Goal: Task Accomplishment & Management: Complete application form

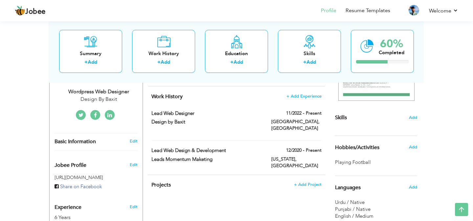
scroll to position [137, 0]
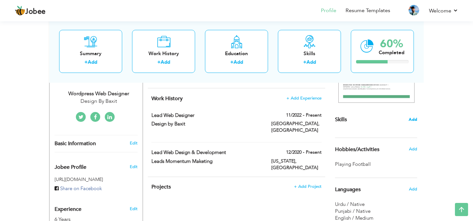
click at [415, 119] on span "Add" at bounding box center [413, 120] width 9 height 6
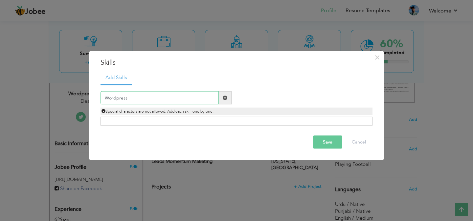
type input "Wordpress"
click at [224, 96] on span at bounding box center [225, 97] width 5 height 5
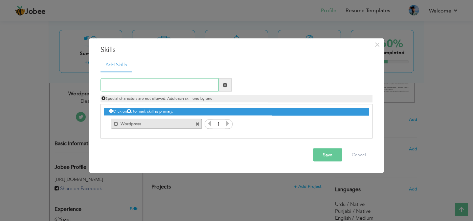
click at [161, 83] on input "text" at bounding box center [160, 85] width 118 height 13
click at [114, 124] on span at bounding box center [116, 124] width 4 height 4
click at [140, 90] on input "text" at bounding box center [160, 85] width 118 height 13
type input "Elementor Builder"
click at [224, 85] on span at bounding box center [225, 85] width 5 height 5
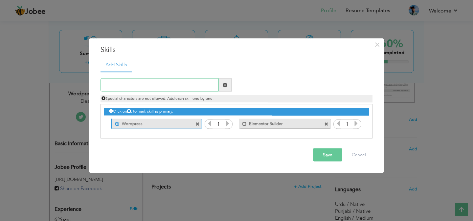
click at [173, 80] on input "text" at bounding box center [160, 85] width 118 height 13
click at [228, 125] on icon at bounding box center [228, 124] width 6 height 6
click at [210, 124] on icon at bounding box center [210, 124] width 6 height 6
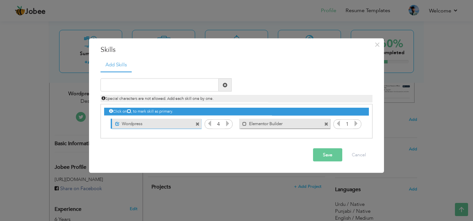
click at [210, 124] on icon at bounding box center [210, 124] width 6 height 6
click at [330, 163] on div "Save Cancel" at bounding box center [237, 155] width 282 height 23
click at [331, 149] on button "Save" at bounding box center [327, 155] width 29 height 13
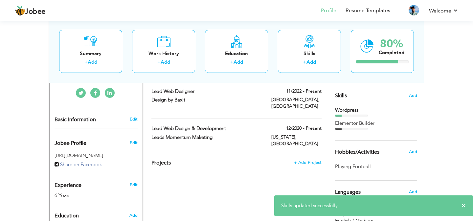
scroll to position [161, 0]
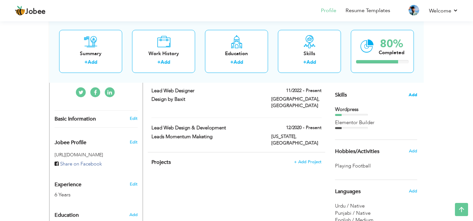
click at [412, 98] on span "Add" at bounding box center [413, 95] width 9 height 6
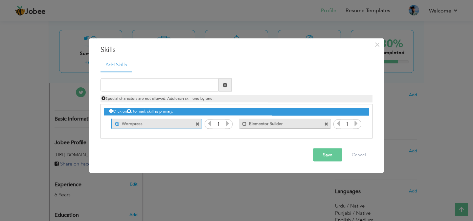
click at [229, 122] on icon at bounding box center [228, 124] width 6 height 6
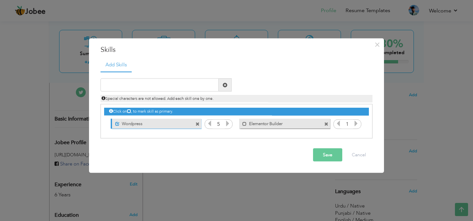
click at [229, 122] on icon at bounding box center [228, 124] width 6 height 6
click at [332, 159] on button "Save" at bounding box center [327, 155] width 29 height 13
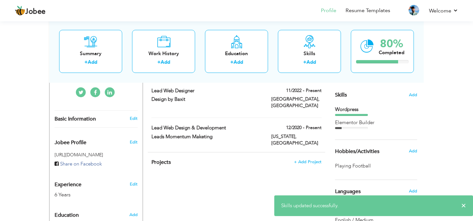
click at [368, 127] on div "Elementor Builder" at bounding box center [376, 124] width 82 height 10
click at [411, 97] on span "Add" at bounding box center [413, 95] width 9 height 6
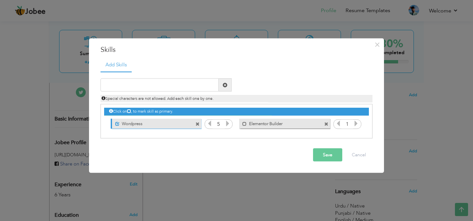
click at [358, 124] on icon at bounding box center [356, 124] width 6 height 6
click at [119, 123] on span at bounding box center [117, 124] width 4 height 4
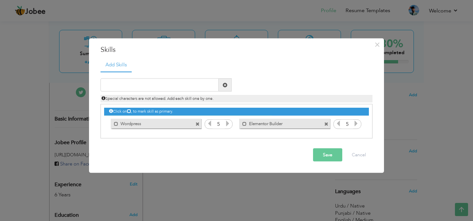
click at [327, 161] on button "Save" at bounding box center [327, 155] width 29 height 13
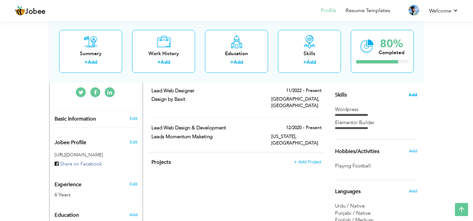
click at [410, 93] on span "Add" at bounding box center [413, 95] width 9 height 6
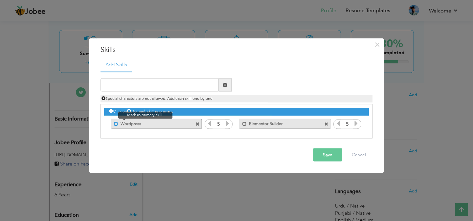
click at [116, 123] on span at bounding box center [116, 124] width 4 height 4
click at [328, 157] on button "Save" at bounding box center [327, 155] width 29 height 13
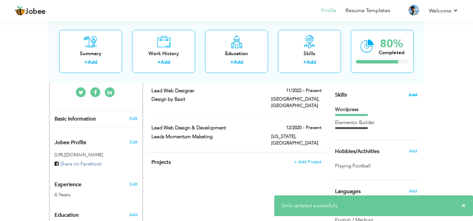
click at [414, 97] on span "Add" at bounding box center [413, 95] width 9 height 6
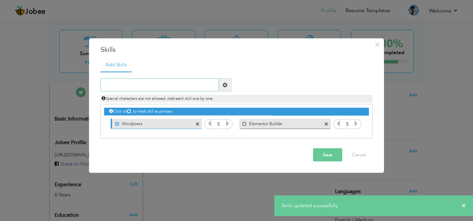
click at [169, 85] on input "text" at bounding box center [160, 85] width 118 height 13
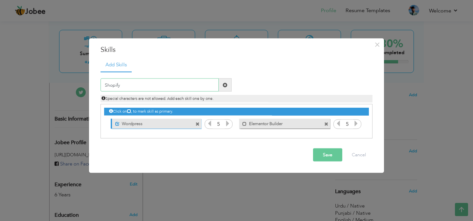
type input "Shopify"
click at [224, 83] on span at bounding box center [225, 85] width 5 height 5
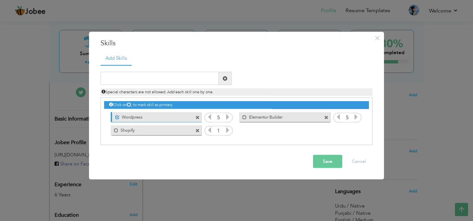
click at [228, 131] on icon at bounding box center [228, 130] width 6 height 6
click at [210, 130] on icon at bounding box center [210, 130] width 6 height 6
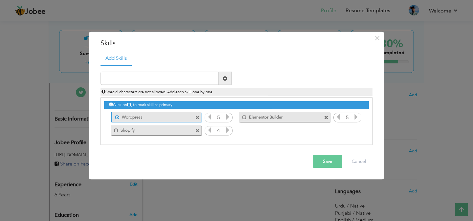
click at [210, 130] on icon at bounding box center [210, 130] width 6 height 6
click at [229, 129] on icon at bounding box center [228, 130] width 6 height 6
click at [118, 129] on span at bounding box center [116, 130] width 4 height 4
click at [161, 77] on input "text" at bounding box center [160, 78] width 118 height 13
type input "Wix"
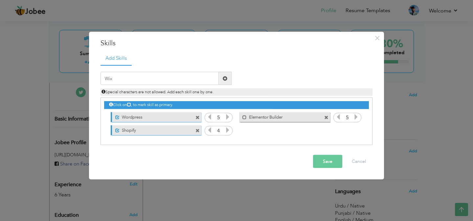
click at [223, 77] on span at bounding box center [225, 78] width 13 height 13
click at [357, 132] on icon at bounding box center [356, 130] width 6 height 6
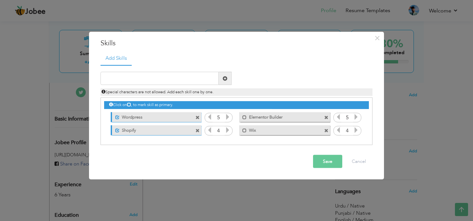
click at [357, 132] on icon at bounding box center [356, 130] width 6 height 6
click at [146, 79] on input "text" at bounding box center [160, 78] width 118 height 13
type input "Squarespace"
click at [225, 76] on span at bounding box center [225, 78] width 5 height 5
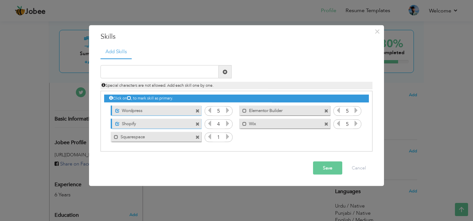
click at [228, 133] on div "1" at bounding box center [219, 138] width 28 height 10
click at [228, 134] on icon at bounding box center [228, 137] width 6 height 6
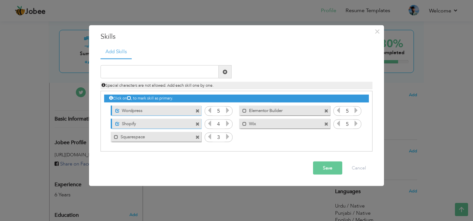
click at [228, 134] on icon at bounding box center [228, 137] width 6 height 6
click at [188, 76] on input "text" at bounding box center [160, 71] width 118 height 13
type input "Figma"
click at [224, 72] on span at bounding box center [225, 71] width 5 height 5
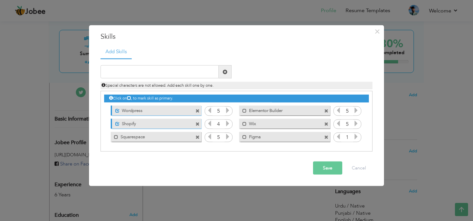
click at [356, 137] on icon at bounding box center [356, 137] width 6 height 6
click at [168, 68] on input "text" at bounding box center [160, 71] width 118 height 13
type input "Photoshop"
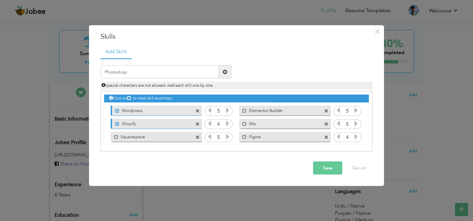
click at [225, 71] on span at bounding box center [225, 71] width 5 height 5
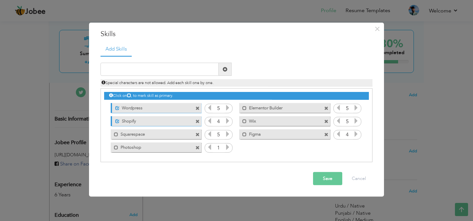
click at [229, 148] on icon at bounding box center [228, 147] width 6 height 6
click at [208, 145] on icon at bounding box center [210, 147] width 6 height 6
click at [193, 73] on input "text" at bounding box center [160, 69] width 118 height 13
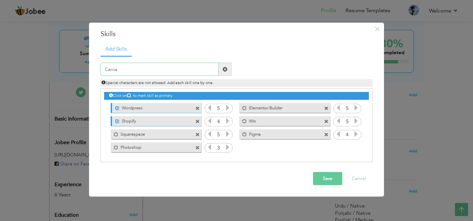
type input "Canva"
click at [225, 68] on span at bounding box center [225, 69] width 5 height 5
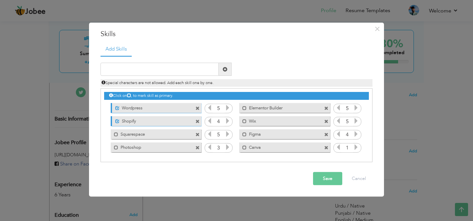
click at [358, 147] on icon at bounding box center [356, 147] width 6 height 6
click at [168, 73] on input "text" at bounding box center [160, 69] width 118 height 13
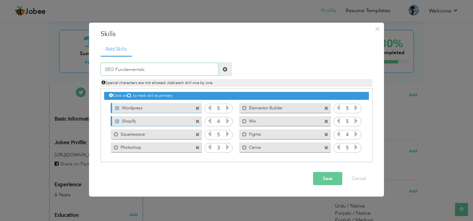
type input "SEO Fundamentals"
click at [228, 72] on span at bounding box center [225, 69] width 13 height 13
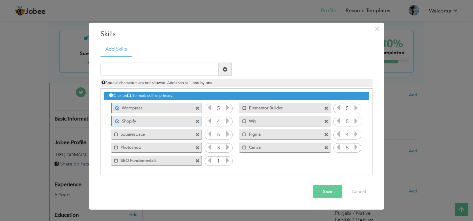
click at [226, 161] on icon at bounding box center [228, 160] width 6 height 6
click at [229, 160] on icon at bounding box center [228, 160] width 6 height 6
click at [193, 69] on input "text" at bounding box center [160, 69] width 118 height 13
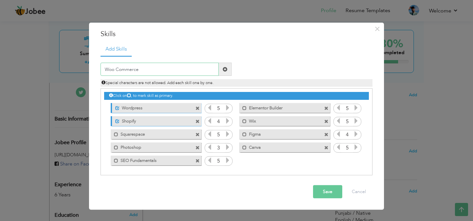
type input "Woo Commerce"
click at [228, 71] on span at bounding box center [225, 69] width 13 height 13
click at [310, 159] on label "Woo Commerce" at bounding box center [280, 160] width 66 height 8
click at [295, 164] on div "Unmark as primary skill. Woo Commerce" at bounding box center [284, 161] width 91 height 10
click at [326, 160] on span at bounding box center [327, 161] width 4 height 4
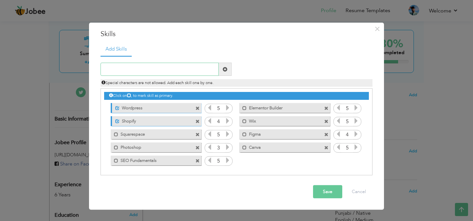
click at [180, 70] on input "text" at bounding box center [160, 69] width 118 height 13
type input "WooCommerce"
click at [229, 68] on span at bounding box center [225, 69] width 13 height 13
click at [357, 160] on icon at bounding box center [356, 160] width 6 height 6
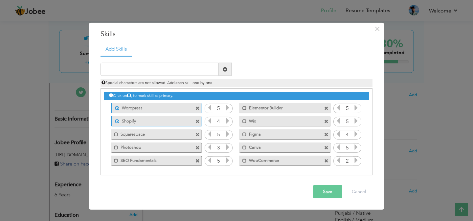
click at [357, 160] on icon at bounding box center [356, 160] width 6 height 6
click at [171, 73] on input "text" at bounding box center [160, 69] width 118 height 13
drag, startPoint x: 288, startPoint y: 158, endPoint x: 288, endPoint y: 173, distance: 14.8
click at [288, 146] on div "Click on , to mark skill as primary. Unmark as primary skill. Wordpress 5 5 Sho…" at bounding box center [236, 128] width 265 height 78
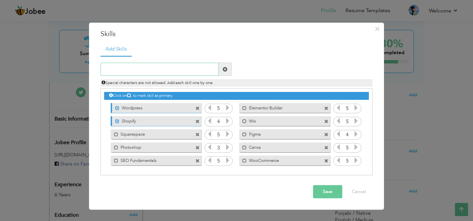
click at [167, 68] on input "text" at bounding box center [160, 69] width 118 height 13
type input "Google Analytics"
click at [228, 69] on span at bounding box center [225, 69] width 13 height 13
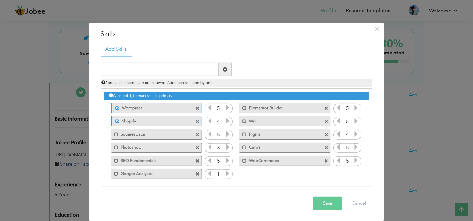
click at [229, 177] on icon at bounding box center [228, 174] width 6 height 6
click at [127, 73] on input "text" at bounding box center [160, 69] width 118 height 13
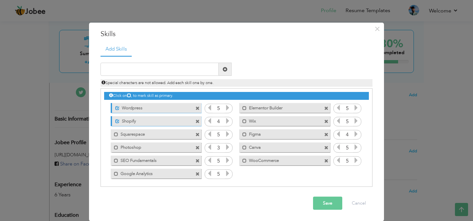
click at [210, 174] on icon at bounding box center [210, 174] width 6 height 6
click at [194, 67] on input "text" at bounding box center [160, 69] width 118 height 13
type input "AI Chatbots"
click at [228, 73] on span at bounding box center [225, 69] width 13 height 13
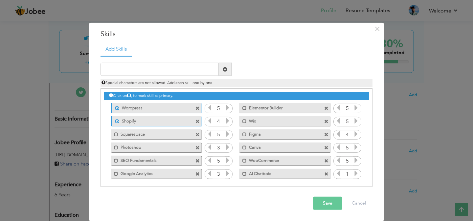
click at [354, 170] on div "1" at bounding box center [348, 174] width 28 height 10
click at [356, 172] on icon at bounding box center [356, 174] width 6 height 6
click at [211, 163] on icon at bounding box center [210, 160] width 6 height 6
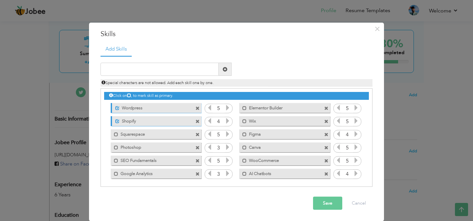
click at [211, 163] on icon at bounding box center [210, 160] width 6 height 6
click at [228, 160] on icon at bounding box center [228, 160] width 6 height 6
click at [210, 162] on icon at bounding box center [210, 160] width 6 height 6
click at [229, 175] on icon at bounding box center [228, 174] width 6 height 6
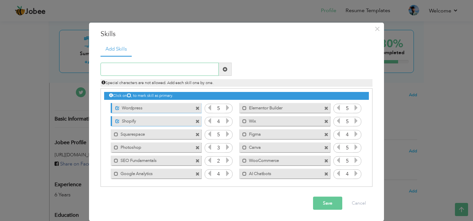
click at [145, 66] on input "text" at bounding box center [160, 69] width 118 height 13
type input "AI Integrations"
click at [228, 72] on span at bounding box center [225, 69] width 13 height 13
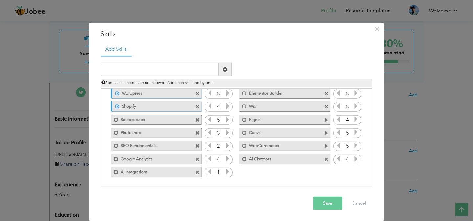
click at [227, 171] on icon at bounding box center [228, 172] width 6 height 6
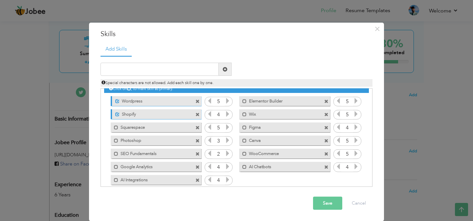
click at [210, 167] on icon at bounding box center [210, 167] width 6 height 6
click at [324, 202] on button "Save" at bounding box center [327, 203] width 29 height 13
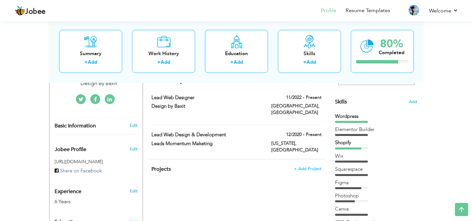
scroll to position [154, 0]
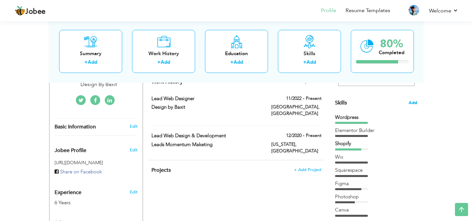
click at [413, 101] on span "Add" at bounding box center [413, 103] width 9 height 6
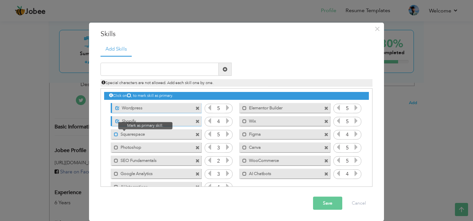
click at [117, 134] on span at bounding box center [116, 134] width 4 height 4
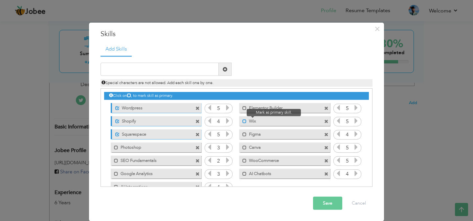
click at [245, 121] on span at bounding box center [245, 121] width 4 height 4
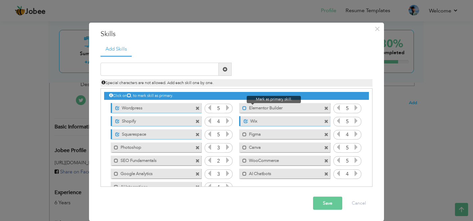
click at [245, 108] on span at bounding box center [245, 108] width 4 height 4
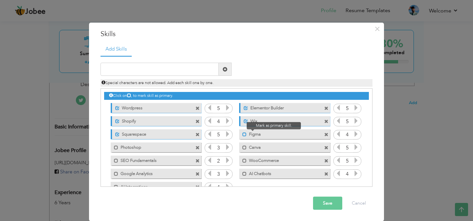
click at [244, 134] on span at bounding box center [245, 134] width 4 height 4
click at [244, 134] on span at bounding box center [246, 134] width 4 height 4
click at [244, 134] on span at bounding box center [245, 134] width 4 height 4
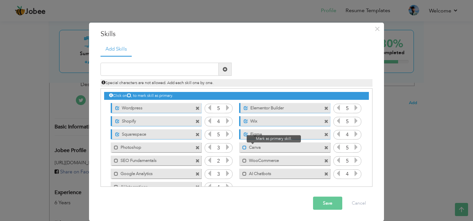
click at [243, 145] on span at bounding box center [245, 147] width 4 height 4
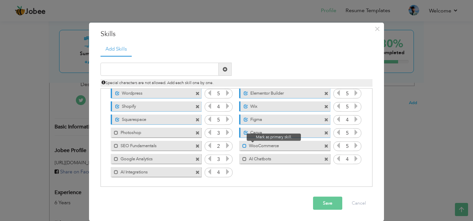
click at [243, 144] on span at bounding box center [245, 146] width 4 height 4
click at [319, 201] on button "Save" at bounding box center [327, 203] width 29 height 13
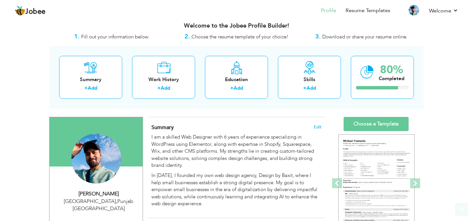
scroll to position [4, 0]
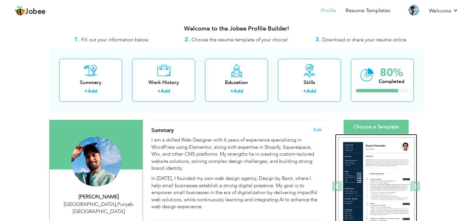
click at [380, 152] on img at bounding box center [377, 186] width 76 height 99
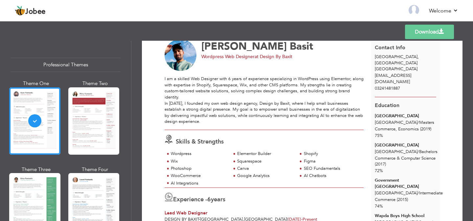
scroll to position [13, 0]
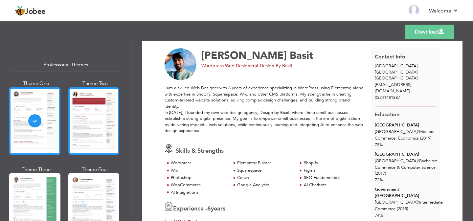
click at [84, 103] on div at bounding box center [93, 120] width 51 height 67
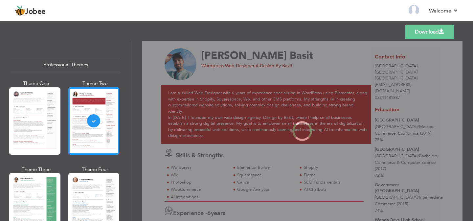
scroll to position [0, 0]
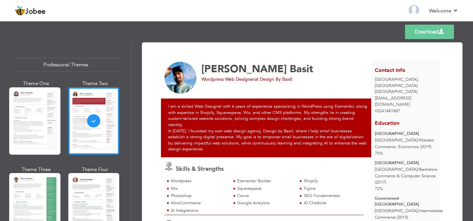
click at [41, 109] on div at bounding box center [34, 120] width 51 height 67
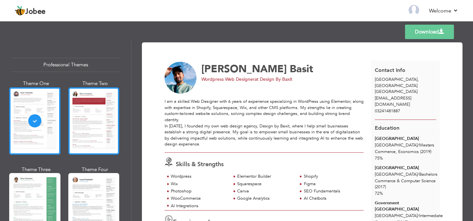
click at [83, 114] on div at bounding box center [93, 120] width 51 height 67
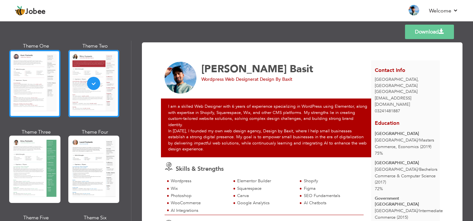
scroll to position [52, 0]
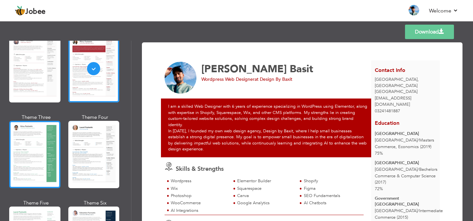
click at [48, 130] on div at bounding box center [34, 154] width 51 height 67
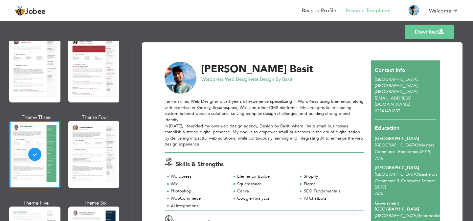
click at [99, 139] on div at bounding box center [93, 154] width 51 height 67
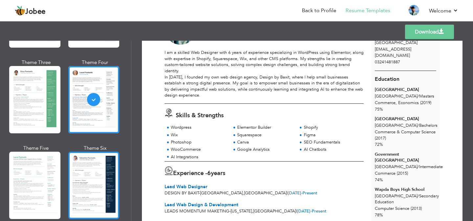
scroll to position [108, 0]
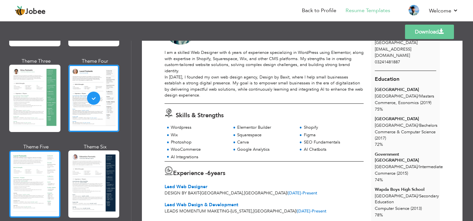
click at [52, 170] on div at bounding box center [34, 184] width 51 height 67
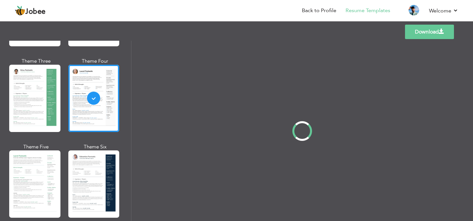
scroll to position [0, 0]
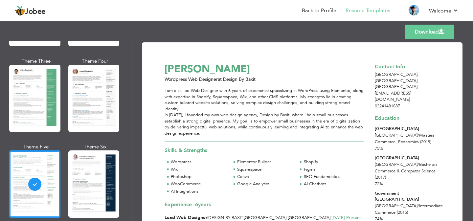
click at [92, 175] on div at bounding box center [93, 184] width 51 height 67
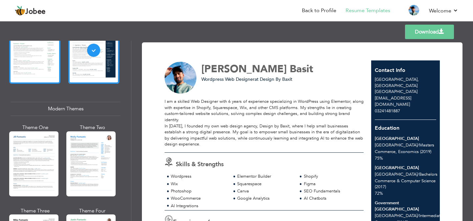
scroll to position [245, 0]
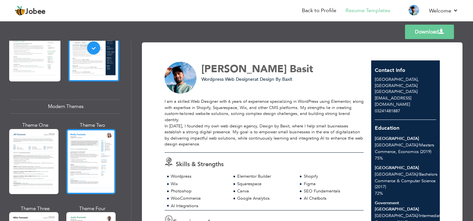
click at [75, 158] on div at bounding box center [90, 161] width 49 height 65
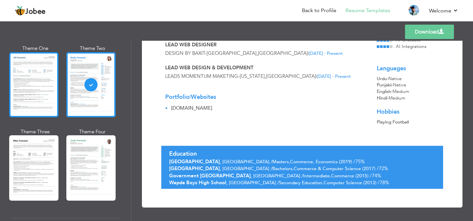
scroll to position [336, 0]
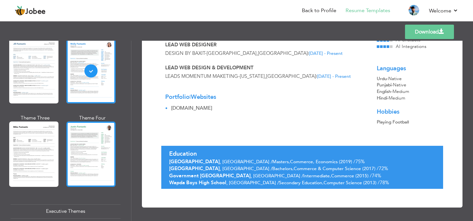
click at [78, 165] on div at bounding box center [90, 154] width 49 height 65
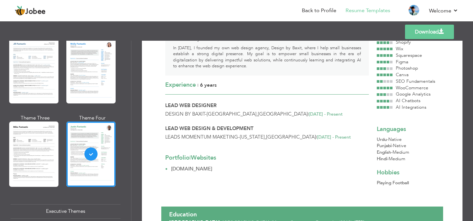
scroll to position [89, 0]
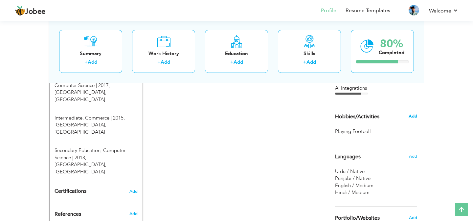
scroll to position [345, 0]
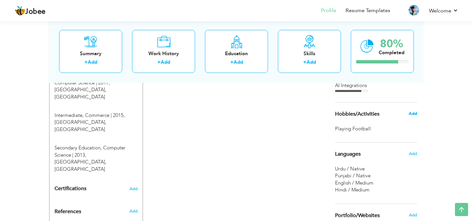
click at [415, 111] on span "Add" at bounding box center [413, 114] width 9 height 6
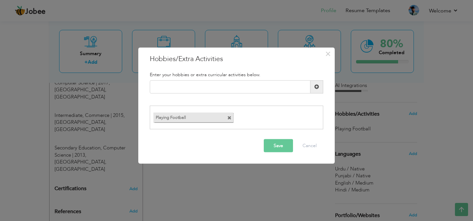
click at [229, 118] on span at bounding box center [230, 118] width 4 height 4
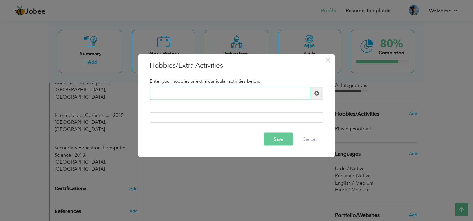
click at [191, 94] on input "text" at bounding box center [230, 93] width 161 height 13
paste input "Graphic design"
click at [175, 94] on input "Graphic design" at bounding box center [230, 93] width 161 height 13
type input "Graphic Design"
click at [273, 118] on div at bounding box center [237, 117] width 174 height 11
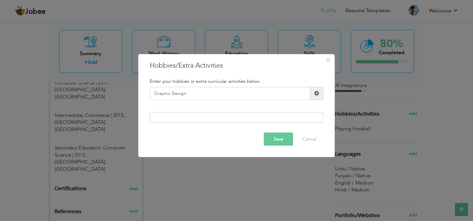
click at [315, 92] on span at bounding box center [317, 93] width 5 height 5
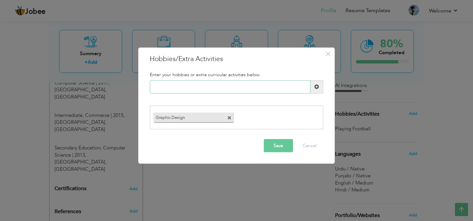
click at [223, 83] on input "text" at bounding box center [230, 86] width 161 height 13
paste input "Exploring AI tools and tr"
type input "Exploring AI tools"
click at [279, 145] on button "Save" at bounding box center [278, 145] width 29 height 13
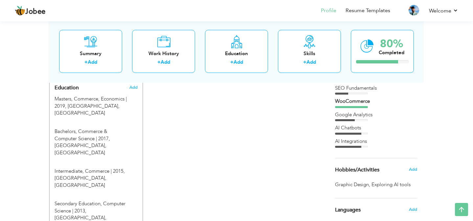
scroll to position [290, 0]
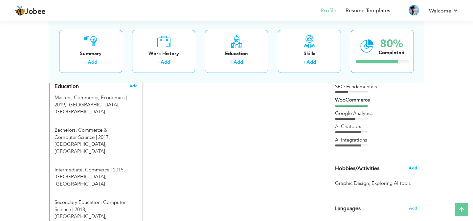
click at [415, 169] on span "Add" at bounding box center [413, 168] width 9 height 6
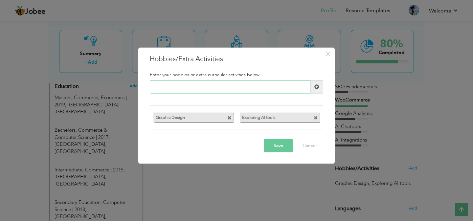
click at [192, 84] on input "text" at bounding box center [230, 86] width 161 height 13
type input "Football"
click at [272, 144] on button "Save" at bounding box center [278, 145] width 29 height 13
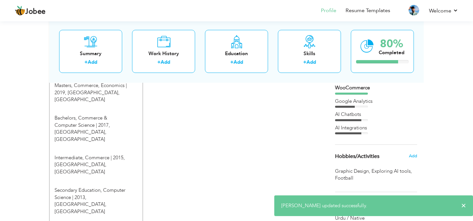
scroll to position [308, 0]
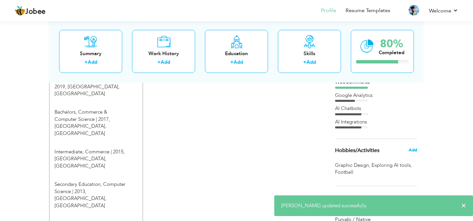
click at [414, 152] on span "Add" at bounding box center [413, 150] width 9 height 6
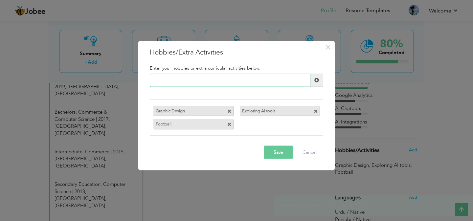
click at [159, 78] on input "text" at bounding box center [230, 80] width 161 height 13
type input "Athletics"
click at [315, 81] on span at bounding box center [317, 80] width 5 height 5
click at [226, 79] on input "text" at bounding box center [230, 80] width 161 height 13
type input "Gaming"
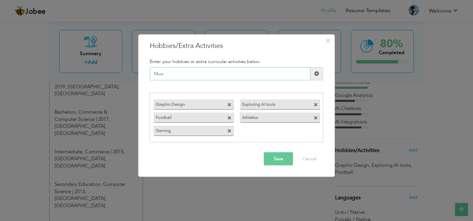
type input "Music"
click at [283, 158] on button "Save" at bounding box center [278, 159] width 29 height 13
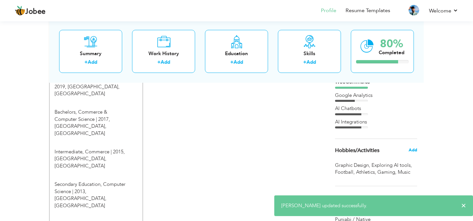
click at [414, 151] on span "Add" at bounding box center [413, 150] width 9 height 6
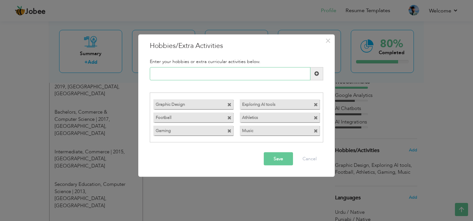
click at [213, 78] on input "text" at bounding box center [230, 73] width 161 height 13
type input "I"
type input "Financial Advisory"
click at [283, 155] on button "Save" at bounding box center [278, 159] width 29 height 13
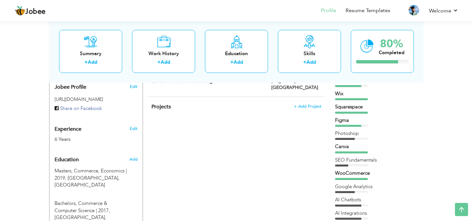
scroll to position [219, 0]
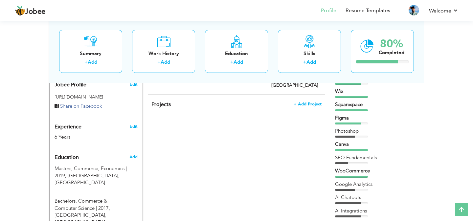
click at [313, 102] on span "+ Add Project" at bounding box center [308, 104] width 28 height 5
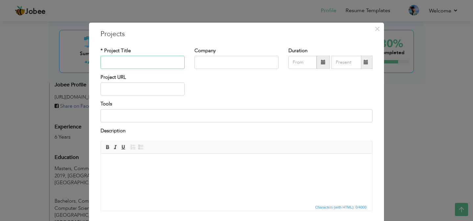
click at [160, 63] on input "text" at bounding box center [143, 62] width 84 height 13
click at [142, 119] on input at bounding box center [237, 115] width 272 height 13
click at [159, 61] on input "text" at bounding box center [143, 62] width 84 height 13
click at [154, 65] on input "text" at bounding box center [143, 62] width 84 height 13
type input "Website for WriterCon 2023-24"
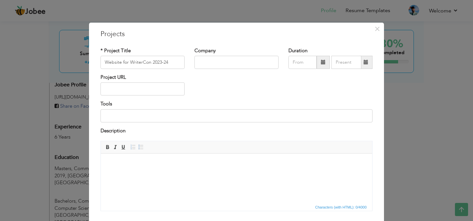
click at [184, 82] on div "Project URL" at bounding box center [143, 85] width 84 height 22
click at [204, 66] on input "text" at bounding box center [237, 62] width 84 height 13
type input "Writercon"
click at [296, 68] on input "text" at bounding box center [303, 62] width 28 height 13
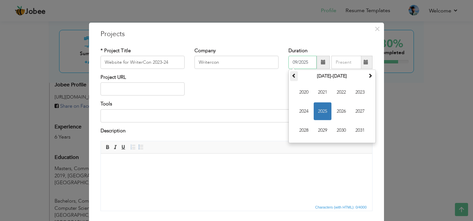
click at [292, 72] on th at bounding box center [294, 76] width 8 height 10
click at [370, 72] on th at bounding box center [371, 76] width 8 height 10
click at [346, 91] on span "2022" at bounding box center [342, 93] width 18 height 18
click at [355, 127] on span "Dec" at bounding box center [360, 131] width 18 height 18
type input "12/2022"
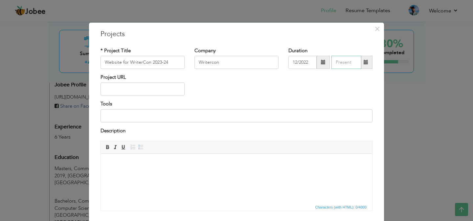
click at [351, 66] on input "text" at bounding box center [347, 62] width 30 height 13
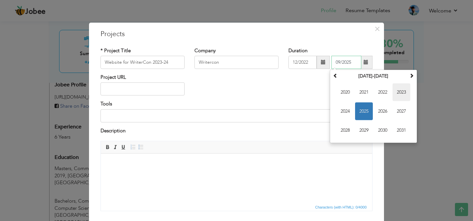
click at [395, 90] on span "2023" at bounding box center [402, 93] width 18 height 18
click at [382, 93] on span "Mar" at bounding box center [383, 93] width 18 height 18
type input "03/2023"
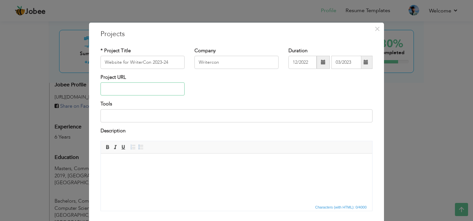
click at [167, 84] on input "text" at bounding box center [143, 89] width 84 height 13
click at [137, 91] on input "text" at bounding box center [143, 89] width 84 height 13
paste input "[URL][DOMAIN_NAME]"
type input "[URL][DOMAIN_NAME]"
click at [164, 117] on input at bounding box center [237, 115] width 272 height 13
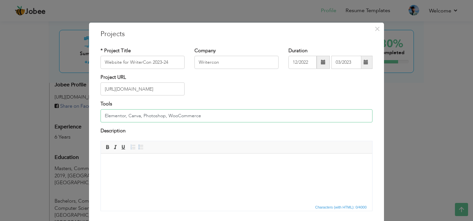
type input "Elementor, Canva, Photoshop, WooCommerce"
click at [121, 165] on body at bounding box center [237, 163] width 258 height 7
click at [121, 165] on body "To enrich screen reader interactions, please activate Accessibility in Grammarl…" at bounding box center [237, 163] width 258 height 7
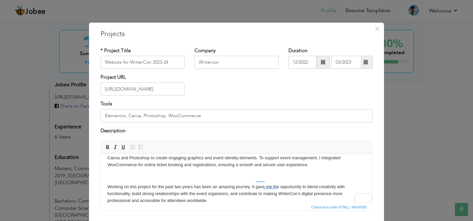
scroll to position [60, 0]
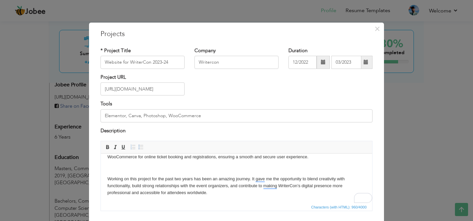
click at [136, 168] on p "To enrich screen reader interactions, please activate Accessibility in Grammarl…" at bounding box center [237, 168] width 258 height 7
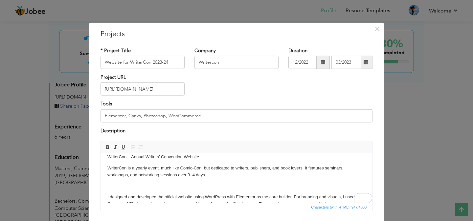
scroll to position [0, 0]
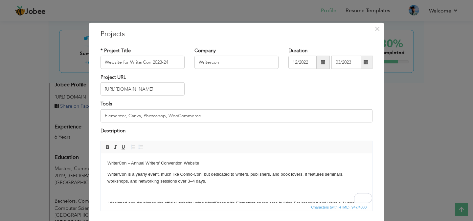
click at [108, 195] on p "To enrich screen reader interactions, please activate Accessibility in Grammarl…" at bounding box center [237, 192] width 258 height 7
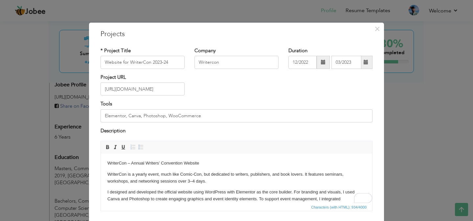
click at [108, 195] on p "I designed and developed the official website using WordPress with Elementor as…" at bounding box center [237, 199] width 258 height 20
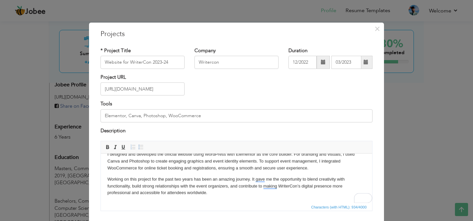
scroll to position [44, 0]
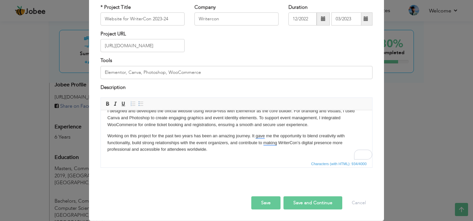
click at [258, 159] on html "WriterCon – Annual Writers’ Convention Website WriterCon is a yearly event, muc…" at bounding box center [237, 115] width 272 height 87
click at [276, 204] on button "Save" at bounding box center [266, 203] width 29 height 13
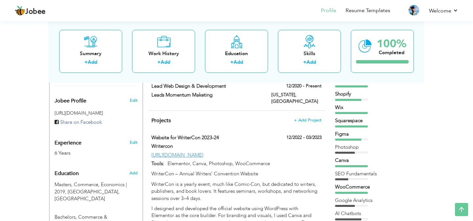
scroll to position [205, 0]
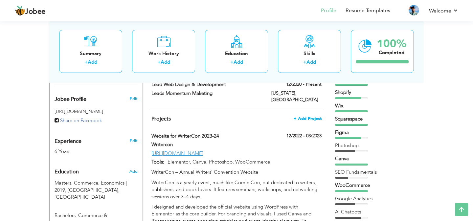
click at [316, 116] on span "+ Add Project" at bounding box center [308, 118] width 28 height 5
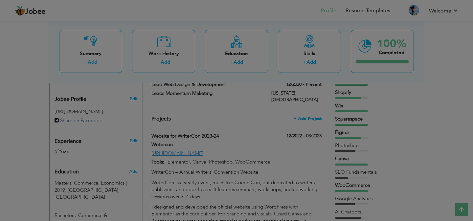
scroll to position [0, 0]
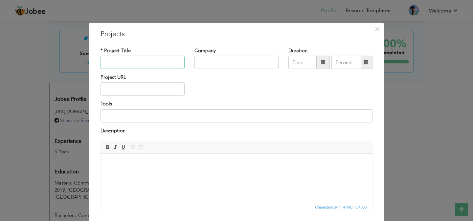
click at [157, 62] on input "text" at bounding box center [143, 62] width 84 height 13
click at [174, 60] on input "text" at bounding box center [143, 62] width 84 height 13
type input "Website For Babylon Books"
click at [227, 65] on input "text" at bounding box center [237, 62] width 84 height 13
type input "Babylon Books Publishers"
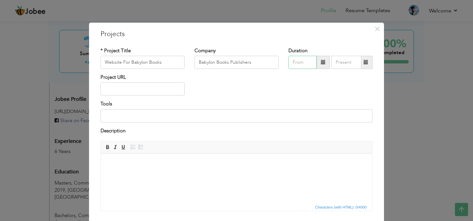
click at [296, 60] on input "text" at bounding box center [303, 62] width 28 height 13
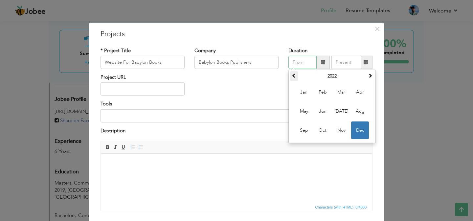
click at [294, 73] on th at bounding box center [294, 76] width 8 height 10
click at [374, 78] on th at bounding box center [371, 76] width 8 height 10
click at [322, 77] on th "2022" at bounding box center [332, 76] width 68 height 10
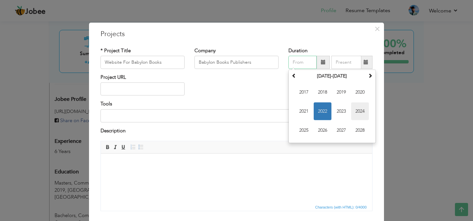
click at [357, 114] on span "2024" at bounding box center [360, 112] width 18 height 18
click at [345, 93] on span "Mar" at bounding box center [342, 93] width 18 height 18
type input "03/2024"
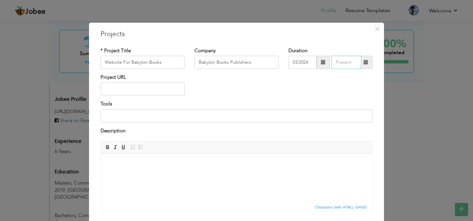
click at [348, 61] on input "text" at bounding box center [347, 62] width 30 height 13
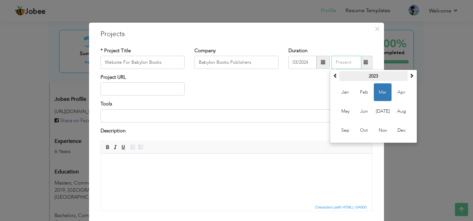
click at [368, 79] on th "2023" at bounding box center [374, 76] width 68 height 10
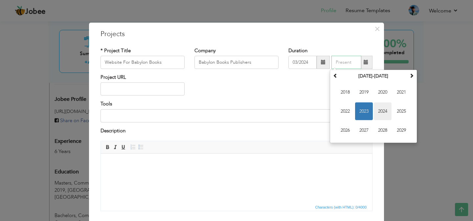
click at [376, 109] on span "2024" at bounding box center [383, 112] width 18 height 18
click at [352, 108] on span "May" at bounding box center [346, 112] width 18 height 18
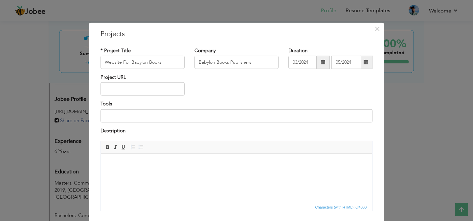
click at [321, 92] on div "Project URL" at bounding box center [237, 87] width 282 height 27
click at [353, 64] on input "05/2024" at bounding box center [347, 62] width 30 height 13
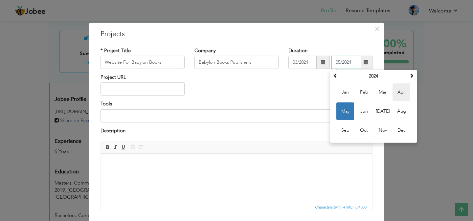
click at [397, 93] on span "Apr" at bounding box center [402, 93] width 18 height 18
type input "04/2024"
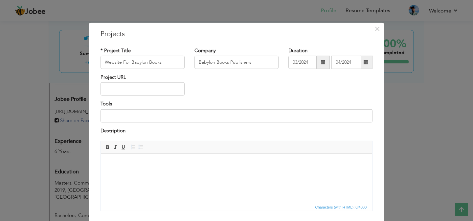
click at [233, 90] on div "Project URL" at bounding box center [237, 87] width 282 height 27
click at [154, 94] on input "text" at bounding box center [143, 89] width 84 height 13
click at [108, 89] on input "Babylonbooks.net" at bounding box center [143, 89] width 84 height 13
click at [114, 117] on input at bounding box center [237, 115] width 272 height 13
click at [104, 89] on input "babylonbooks.net" at bounding box center [143, 89] width 84 height 13
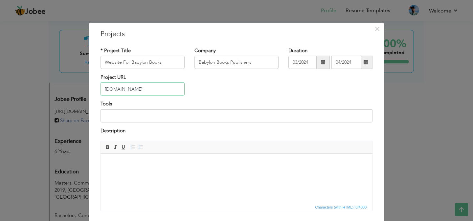
type input "[DOMAIN_NAME]"
click at [118, 113] on input at bounding box center [237, 115] width 272 height 13
type input "Elementor, Canva, Photoshop, WooCommerce"
click at [146, 166] on body at bounding box center [237, 163] width 258 height 7
click at [124, 168] on html at bounding box center [237, 164] width 272 height 20
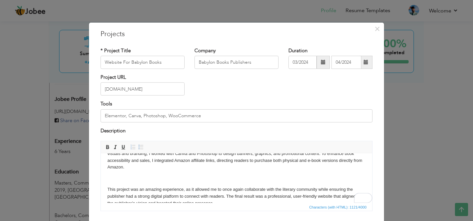
scroll to position [64, 0]
click at [107, 185] on html "Babylon Books – Official Publishing Website Babylon Books is a leading U.S.-bas…" at bounding box center [237, 151] width 272 height 123
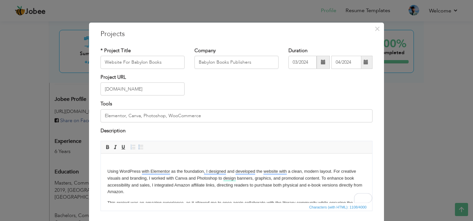
scroll to position [36, 0]
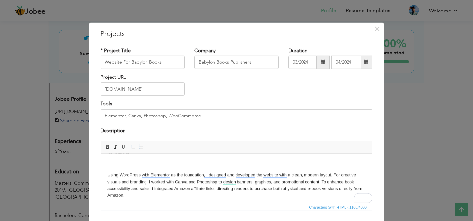
click at [107, 173] on html "Babylon Books – Official Publishing Website Babylon Books is a leading U.S.-bas…" at bounding box center [237, 174] width 272 height 112
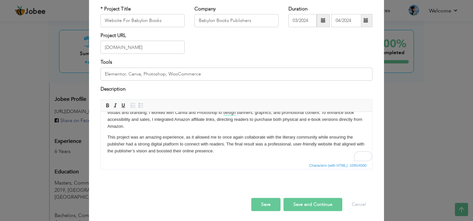
scroll to position [44, 0]
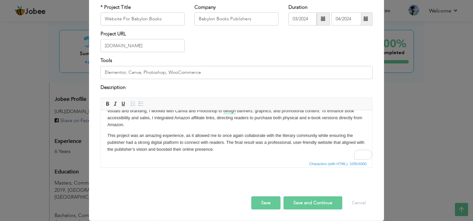
click at [298, 207] on button "Save and Continue" at bounding box center [313, 203] width 59 height 13
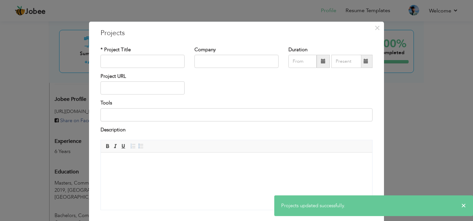
scroll to position [0, 0]
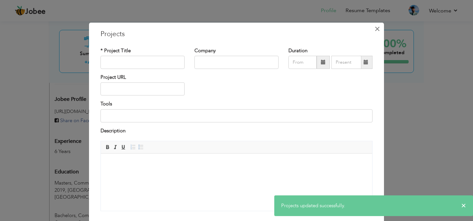
click at [375, 26] on span "×" at bounding box center [378, 29] width 6 height 12
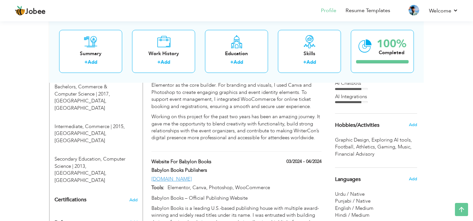
scroll to position [342, 0]
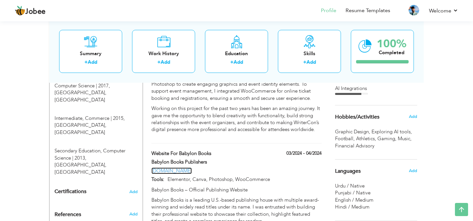
click at [190, 168] on link "[DOMAIN_NAME]" at bounding box center [172, 171] width 40 height 7
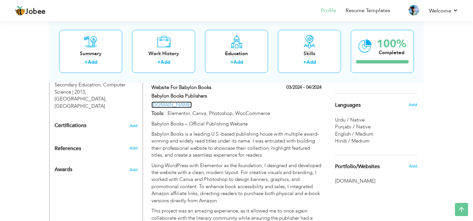
scroll to position [410, 0]
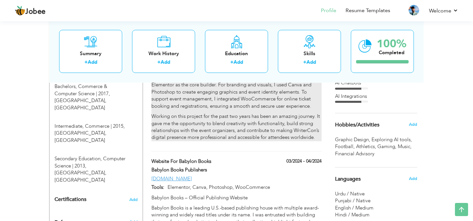
click at [201, 92] on p "I designed and developed the official website using WordPress with Elementor as…" at bounding box center [237, 92] width 170 height 35
type input "Website for WriterCon 2023-24"
type input "Writercon"
type input "12/2022"
type input "03/2023"
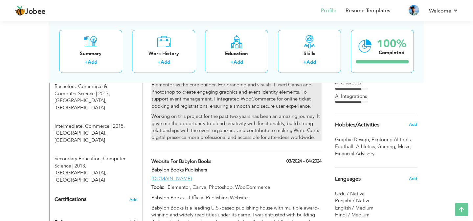
type input "[URL][DOMAIN_NAME]"
type input "Elementor, Canva, Photoshop, WooCommerce"
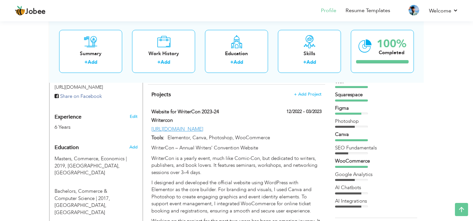
scroll to position [224, 0]
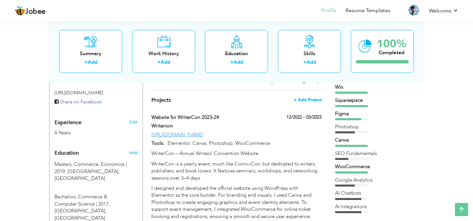
click at [314, 98] on span "+ Add Project" at bounding box center [308, 100] width 28 height 5
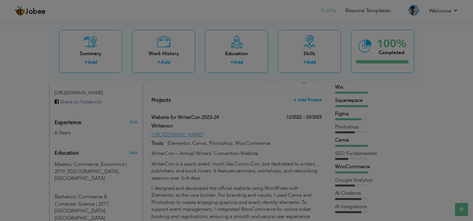
scroll to position [0, 0]
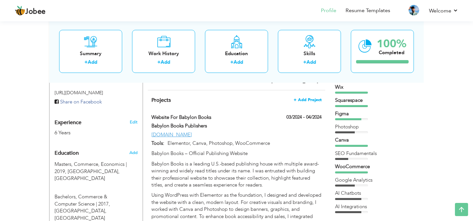
click at [310, 98] on span "+ Add Project" at bounding box center [308, 100] width 28 height 5
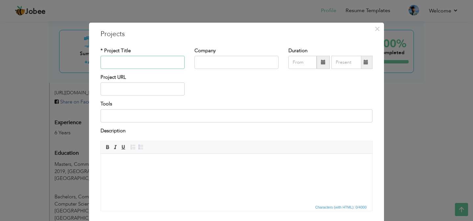
click at [149, 63] on input "text" at bounding box center [143, 62] width 84 height 13
paste input "[URL][DOMAIN_NAME]"
type input "[URL][DOMAIN_NAME]"
click at [151, 85] on input "text" at bounding box center [143, 89] width 84 height 13
paste input "[URL][DOMAIN_NAME]"
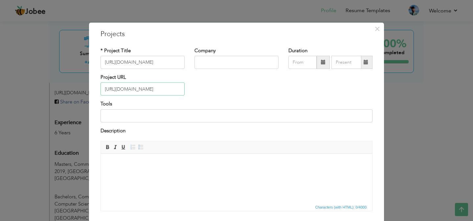
type input "[URL][DOMAIN_NAME]"
click at [167, 63] on input "[URL][DOMAIN_NAME]" at bounding box center [143, 62] width 84 height 13
type input "C"
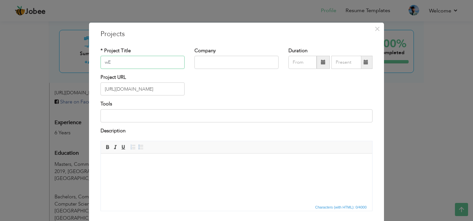
type input "w"
type input "Website for Care Path Biologics"
click at [223, 58] on input "text" at bounding box center [237, 62] width 84 height 13
type input "Care Path Biologics"
click at [304, 64] on input "text" at bounding box center [303, 62] width 28 height 13
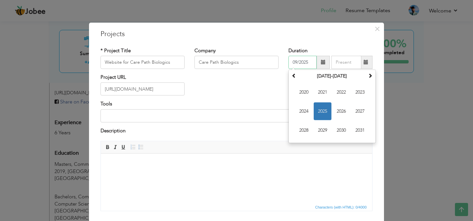
click at [326, 82] on td "2020 2021 2022 2023 2024 2025 2026 2027 2028 2029 2030 2031" at bounding box center [332, 111] width 84 height 60
click at [327, 80] on th "2020-2031" at bounding box center [332, 76] width 68 height 10
click at [0, 0] on th "2000-2107" at bounding box center [0, 0] width 0 height 0
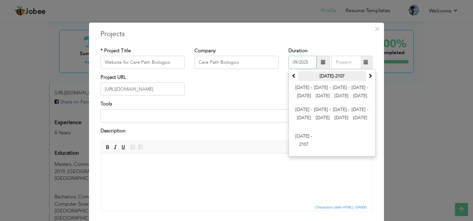
click at [334, 74] on th "2000-2107" at bounding box center [332, 76] width 68 height 10
click at [296, 78] on span at bounding box center [294, 75] width 5 height 5
click at [369, 77] on span at bounding box center [370, 75] width 5 height 5
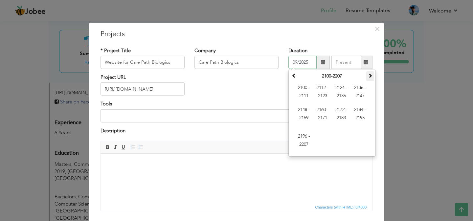
click at [369, 77] on span at bounding box center [370, 75] width 5 height 5
click at [308, 57] on input "09/2025" at bounding box center [303, 62] width 28 height 13
click at [309, 61] on input "09/2025" at bounding box center [303, 62] width 28 height 13
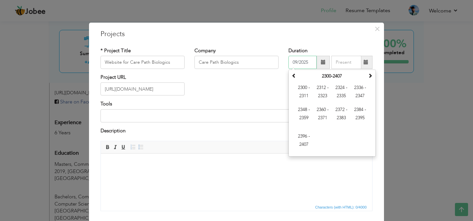
click at [309, 61] on input "09/2025" at bounding box center [303, 62] width 28 height 13
click at [347, 63] on input "text" at bounding box center [347, 62] width 30 height 13
type input "05/2024"
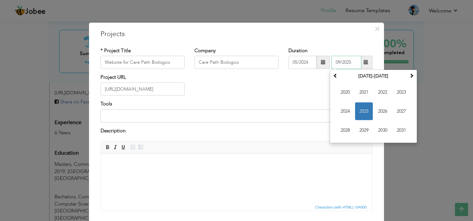
click at [341, 63] on input "09/2025" at bounding box center [347, 62] width 30 height 13
click at [357, 62] on input "06/2025" at bounding box center [347, 62] width 30 height 13
type input "06/2024"
click at [291, 81] on div "Project URL https://carepathbiologics.com/" at bounding box center [237, 87] width 282 height 27
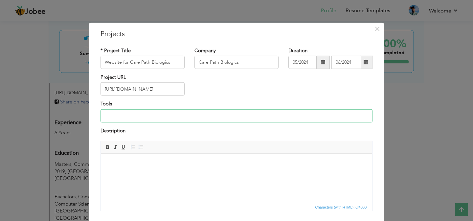
click at [149, 117] on input at bounding box center [237, 115] width 272 height 13
click at [140, 174] on html at bounding box center [237, 164] width 272 height 20
click at [195, 114] on input "Elementor, Canva, Photoshop, WooCommerce" at bounding box center [237, 115] width 272 height 13
type input "Elementor, Canva, Photoshop"
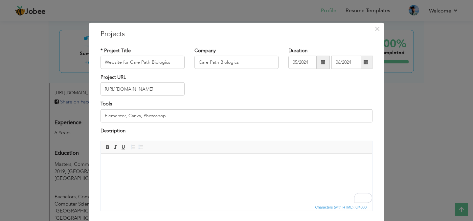
click at [144, 173] on html at bounding box center [237, 164] width 272 height 20
click at [129, 167] on body "To enrich screen reader interactions, please activate Accessibility in Grammarl…" at bounding box center [237, 163] width 258 height 7
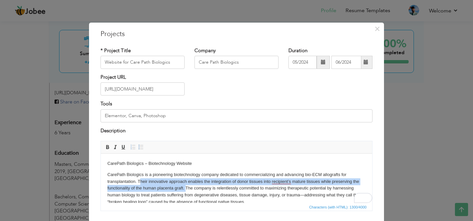
drag, startPoint x: 140, startPoint y: 182, endPoint x: 186, endPoint y: 185, distance: 46.1
click at [186, 185] on p "CarePath Biologics is a pioneering biotechnology company dedicated to commercia…" at bounding box center [237, 189] width 258 height 34
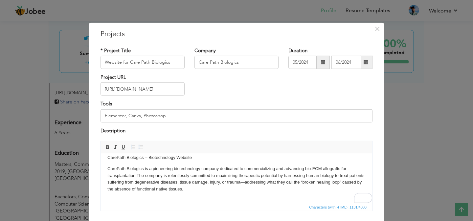
scroll to position [7, 0]
click at [222, 192] on body "CarePath Biologics – Biotechnology Website CarePath Biologics is a pioneering b…" at bounding box center [237, 206] width 258 height 104
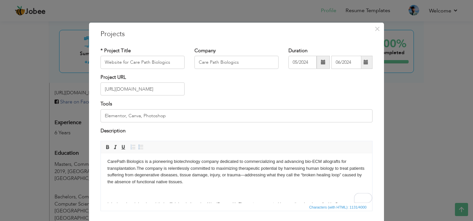
scroll to position [13, 0]
click at [115, 198] on body "CarePath Biologics – Biotechnology Website CarePath Biologics is a pioneering b…" at bounding box center [237, 199] width 258 height 104
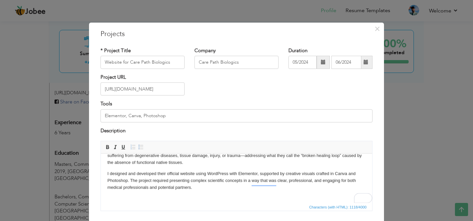
scroll to position [33, 0]
click at [108, 198] on p "To enrich screen reader interactions, please activate Accessibility in Grammarl…" at bounding box center [237, 198] width 258 height 7
click at [110, 197] on p "To enrich screen reader interactions, please activate Accessibility in Grammarl…" at bounding box center [237, 198] width 258 height 7
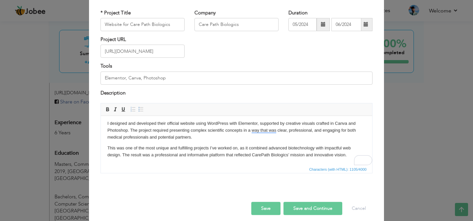
scroll to position [44, 0]
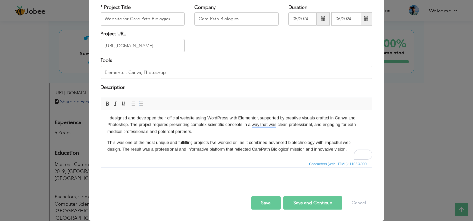
click at [274, 204] on button "Save" at bounding box center [266, 203] width 29 height 13
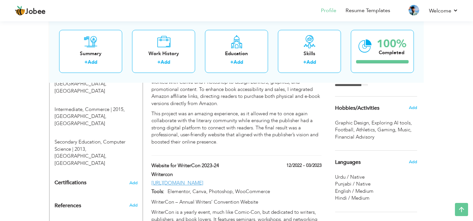
scroll to position [364, 0]
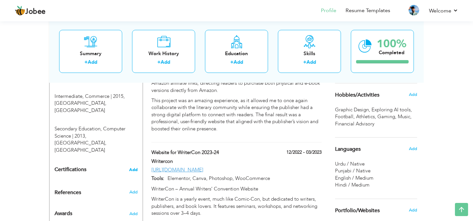
click at [131, 168] on span "Add" at bounding box center [133, 170] width 9 height 5
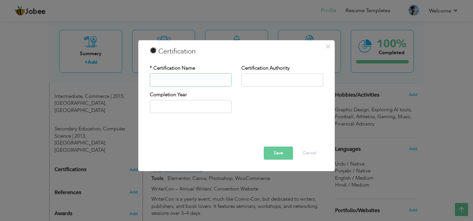
click at [196, 82] on input "text" at bounding box center [191, 79] width 82 height 13
type input "Freelance"
click at [244, 84] on input "text" at bounding box center [283, 79] width 82 height 13
type input "DIgiskills"
click at [214, 108] on input "text" at bounding box center [191, 106] width 82 height 13
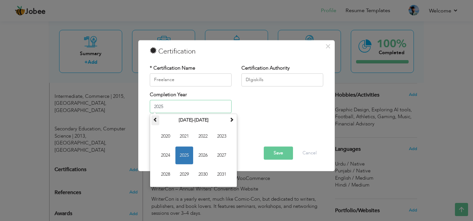
click at [156, 121] on span at bounding box center [155, 120] width 5 height 5
click at [169, 172] on span "2018" at bounding box center [166, 175] width 18 height 18
type input "2018"
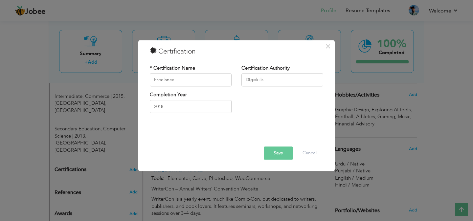
click at [276, 150] on button "Save" at bounding box center [278, 153] width 29 height 13
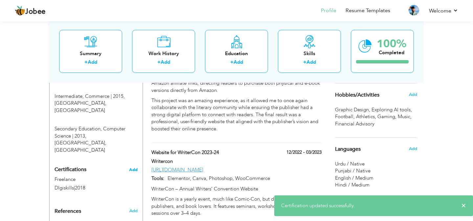
click at [133, 168] on span "Add" at bounding box center [133, 170] width 9 height 5
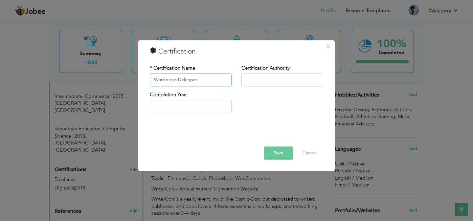
click at [182, 79] on input "Wordpress Deleoper" at bounding box center [191, 79] width 82 height 13
click at [192, 82] on input "Wordpress Deleoper" at bounding box center [191, 79] width 82 height 13
type input "Wordpress Developer"
click at [245, 82] on input "text" at bounding box center [283, 79] width 82 height 13
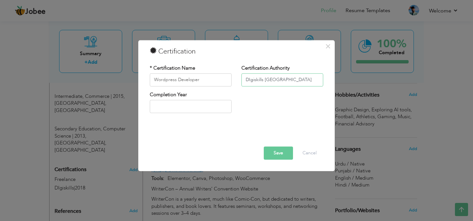
type input "DIgiskills [GEOGRAPHIC_DATA]"
click at [189, 110] on input "text" at bounding box center [191, 106] width 82 height 13
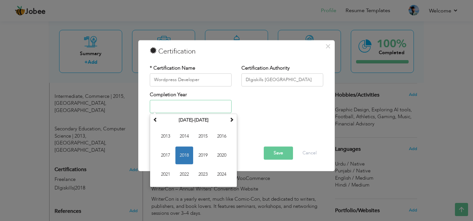
click at [184, 157] on span "2018" at bounding box center [185, 156] width 18 height 18
type input "2018"
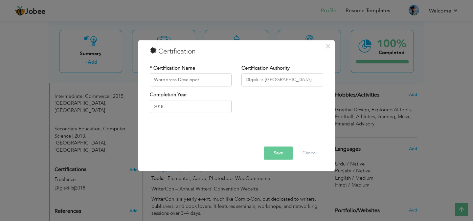
click at [280, 150] on button "Save" at bounding box center [278, 153] width 29 height 13
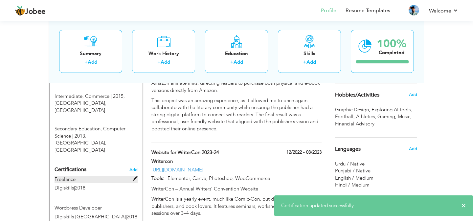
click at [80, 176] on label "Freelance" at bounding box center [96, 179] width 83 height 7
type input "Freelance"
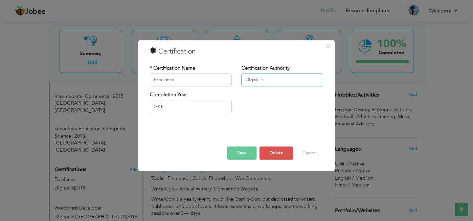
click at [273, 81] on input "DIgiskills" at bounding box center [283, 79] width 82 height 13
type input "DIgiskills [GEOGRAPHIC_DATA]"
click at [251, 154] on button "Save" at bounding box center [242, 153] width 29 height 13
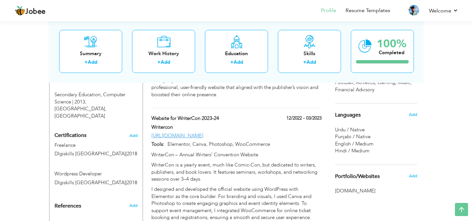
scroll to position [398, 0]
click at [132, 134] on span "Add" at bounding box center [133, 136] width 9 height 5
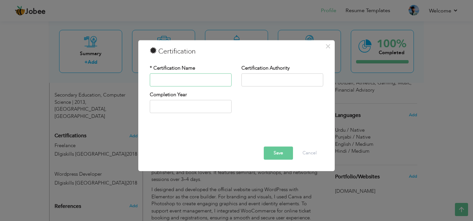
click at [195, 76] on input "text" at bounding box center [191, 79] width 82 height 13
type input "Graphic Design"
click at [253, 83] on input "text" at bounding box center [283, 79] width 82 height 13
type input "DIgiskills [GEOGRAPHIC_DATA]"
click at [211, 102] on input "text" at bounding box center [191, 106] width 82 height 13
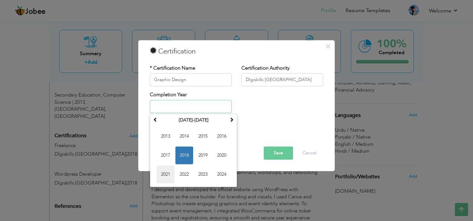
click at [169, 171] on span "2021" at bounding box center [166, 175] width 18 height 18
type input "2021"
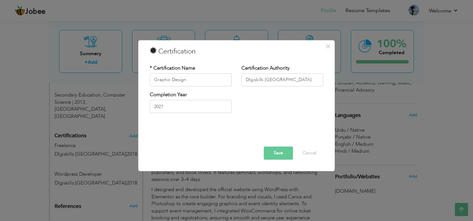
click at [272, 156] on button "Save" at bounding box center [278, 153] width 29 height 13
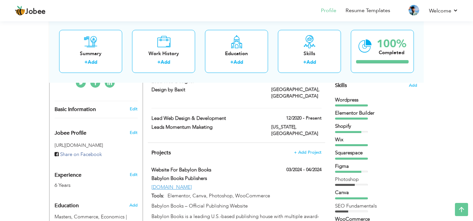
scroll to position [169, 0]
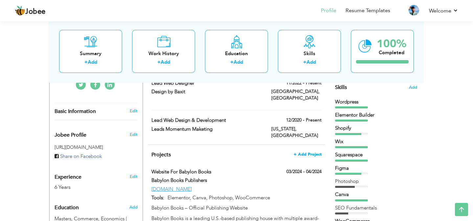
click at [299, 152] on span "+ Add Project" at bounding box center [308, 154] width 28 height 5
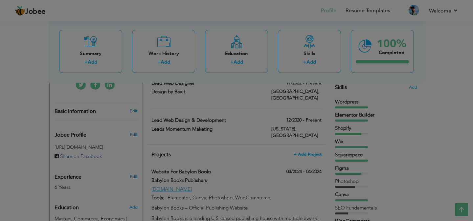
scroll to position [0, 0]
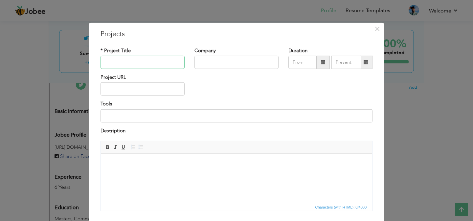
click at [112, 63] on input "text" at bounding box center [143, 62] width 84 height 13
drag, startPoint x: 169, startPoint y: 59, endPoint x: 135, endPoint y: 60, distance: 33.6
click at [135, 60] on input "Website for 1st Class Educator" at bounding box center [143, 62] width 84 height 13
click at [131, 60] on input "Website for 1st Class Educator" at bounding box center [143, 62] width 84 height 13
drag, startPoint x: 131, startPoint y: 60, endPoint x: 169, endPoint y: 65, distance: 38.5
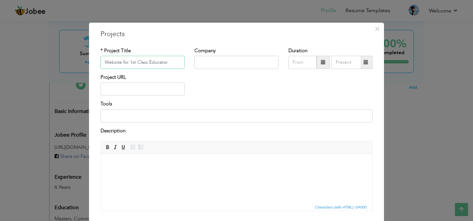
click at [169, 65] on input "Website for 1st Class Educator" at bounding box center [143, 62] width 84 height 13
type input "Website for 1st Class Educator"
click at [202, 66] on input "text" at bounding box center [237, 62] width 84 height 13
paste input "1st Class Educator"
type input "1st Class Educator"
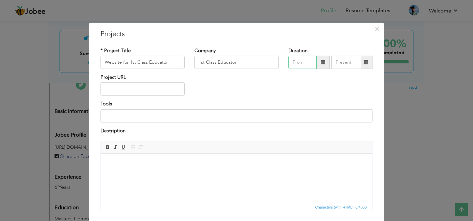
click at [303, 62] on input "text" at bounding box center [303, 62] width 28 height 13
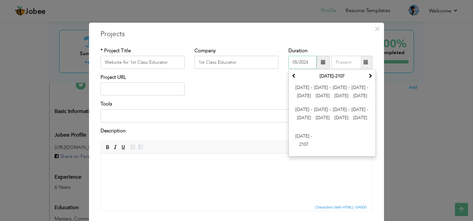
click at [298, 61] on input "05/2024" at bounding box center [303, 62] width 28 height 13
click at [298, 61] on input "10/2024" at bounding box center [303, 62] width 28 height 13
click at [342, 64] on input "text" at bounding box center [347, 62] width 30 height 13
type input "02/2024"
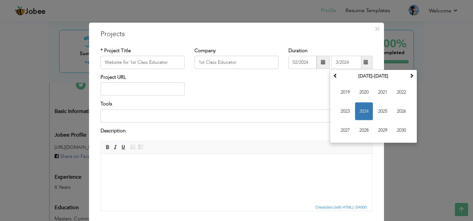
click at [305, 89] on div "Project URL" at bounding box center [237, 87] width 282 height 27
type input "03/2024"
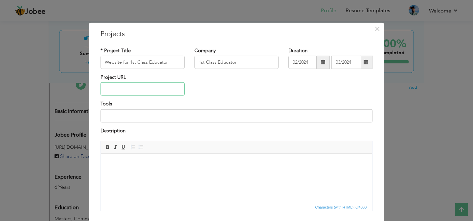
click at [118, 94] on input "text" at bounding box center [143, 89] width 84 height 13
paste input "1st Class Educator"
click at [145, 94] on input "1st Class Educator" at bounding box center [143, 89] width 84 height 13
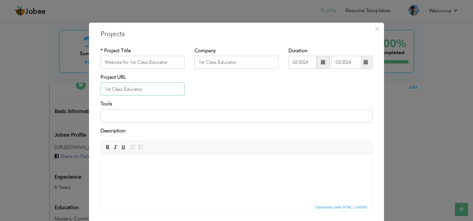
type input "1st Class Educator"
click at [136, 118] on input at bounding box center [237, 115] width 272 height 13
paste input "https://1stclasseducator.com/"
type input "[URL][DOMAIN_NAME]"
click at [176, 162] on body at bounding box center [237, 163] width 258 height 7
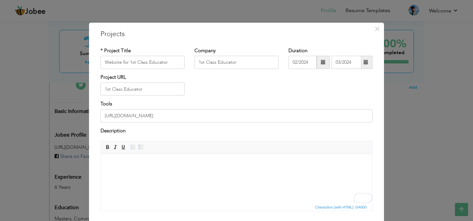
click at [136, 168] on html at bounding box center [237, 164] width 272 height 20
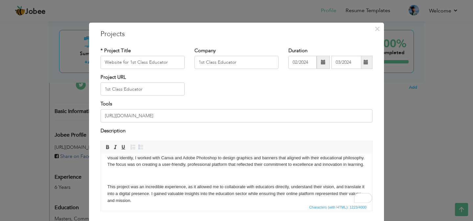
scroll to position [66, 0]
click at [111, 178] on p "To enrich screen reader interactions, please activate Accessibility in Grammarl…" at bounding box center [237, 176] width 258 height 7
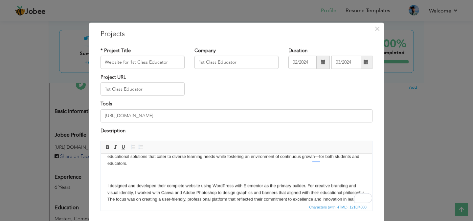
scroll to position [32, 0]
click at [109, 177] on p "To enrich screen reader interactions, please activate Accessibility in Grammarl…" at bounding box center [237, 175] width 258 height 7
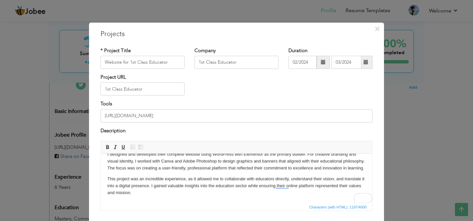
scroll to position [52, 0]
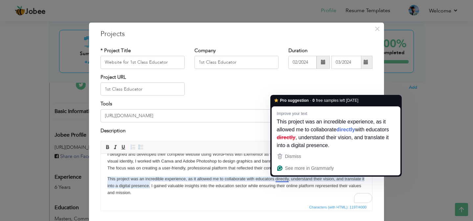
click at [246, 180] on p "This project was an incredible experience, as it allowed me to collaborate with…" at bounding box center [237, 186] width 258 height 20
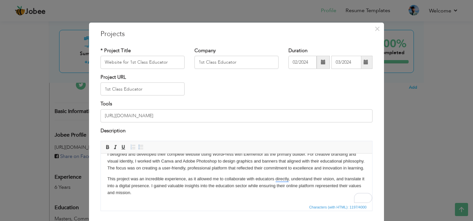
scroll to position [44, 0]
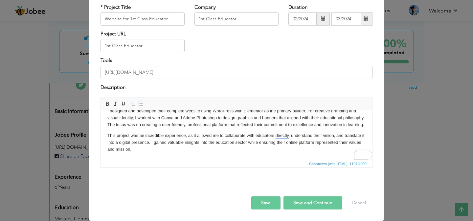
click at [266, 203] on button "Save" at bounding box center [266, 203] width 29 height 13
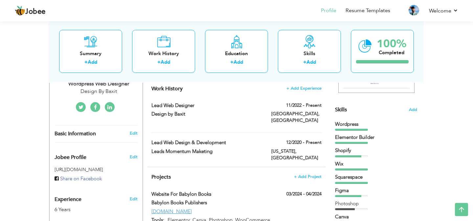
scroll to position [0, 0]
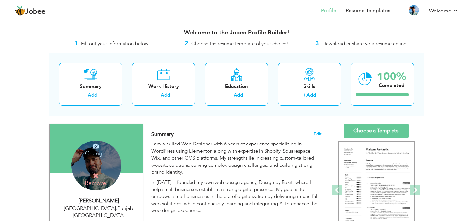
click at [294, 132] on h4 "Summary Edit" at bounding box center [237, 134] width 170 height 7
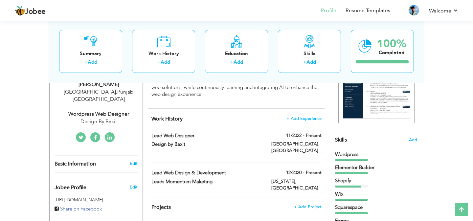
scroll to position [115, 0]
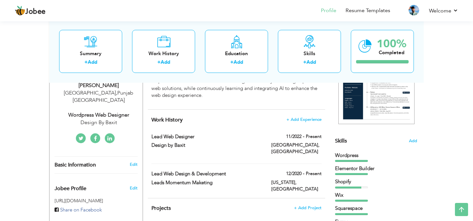
click at [307, 206] on span "+ Add Project" at bounding box center [308, 208] width 28 height 5
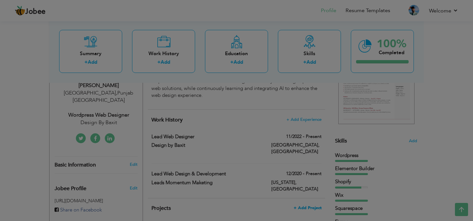
scroll to position [0, 0]
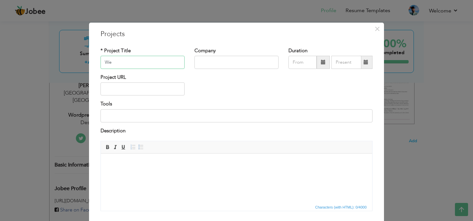
type input "W"
type input "Website for DN Store"
click at [203, 68] on input "text" at bounding box center [237, 62] width 84 height 13
type input "Danish Nadeem ltd."
click at [299, 59] on input "text" at bounding box center [303, 62] width 28 height 13
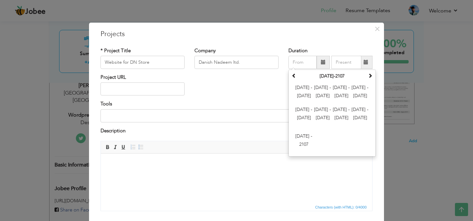
click at [251, 94] on div "Project URL" at bounding box center [237, 87] width 282 height 27
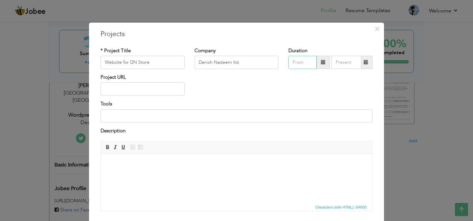
click at [301, 66] on input "text" at bounding box center [303, 62] width 28 height 13
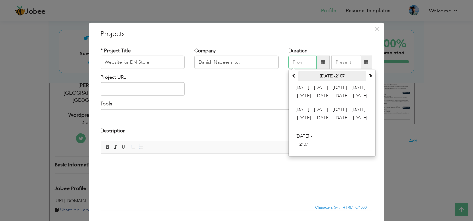
click at [358, 76] on th "2000-2107" at bounding box center [332, 76] width 68 height 10
click at [308, 63] on input "text" at bounding box center [303, 62] width 28 height 13
type input "02/2025"
click at [342, 60] on input "text" at bounding box center [347, 62] width 30 height 13
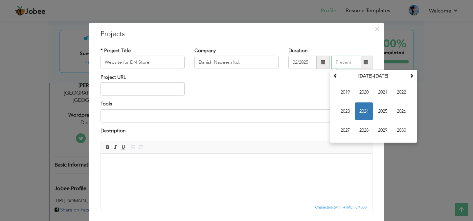
click at [350, 61] on input "text" at bounding box center [347, 62] width 30 height 13
type input "03/2025"
click at [285, 89] on div "Project URL" at bounding box center [237, 87] width 282 height 27
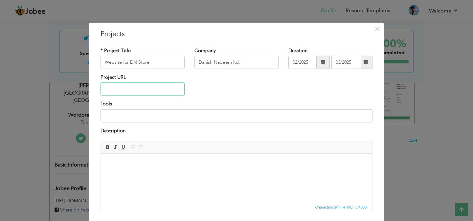
click at [119, 93] on input "text" at bounding box center [143, 89] width 84 height 13
paste input "https://dnstore.pk/"
type input "https://dnstore.pk/"
click at [192, 105] on div "Tools" at bounding box center [237, 112] width 272 height 22
click at [167, 117] on input at bounding box center [237, 115] width 272 height 13
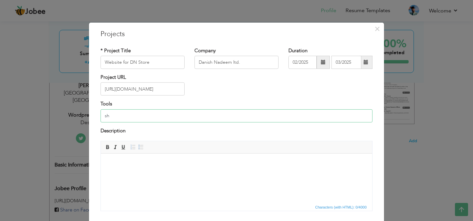
type input "s"
type input "Shopify"
click at [170, 171] on html at bounding box center [237, 164] width 272 height 20
click at [157, 165] on body "To enrich screen reader interactions, please activate Accessibility in Grammarl…" at bounding box center [237, 163] width 258 height 7
click at [152, 165] on body "To enrich screen reader interactions, please activate Accessibility in Grammarl…" at bounding box center [237, 163] width 258 height 7
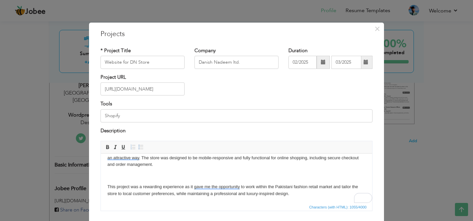
scroll to position [67, 0]
click at [104, 183] on html "DN Collections – Luxury Fashion Shopify Store DN Collections is a Pakistan-base…" at bounding box center [237, 145] width 272 height 117
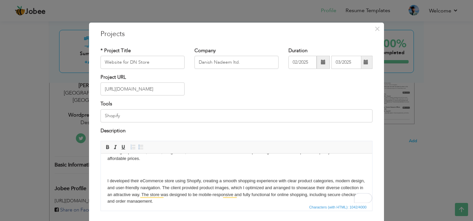
scroll to position [16, 0]
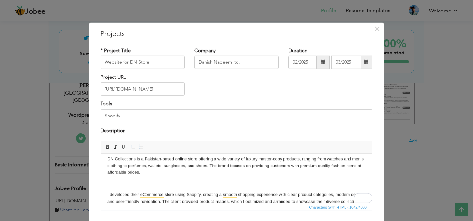
click at [107, 186] on html "DN Collections – Luxury Fashion Shopify Store DN Collections is a Pakistan-base…" at bounding box center [237, 191] width 272 height 106
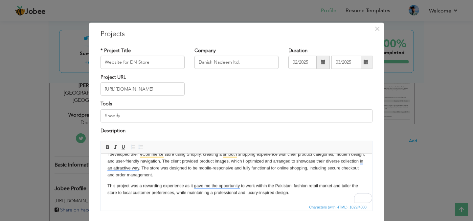
scroll to position [44, 0]
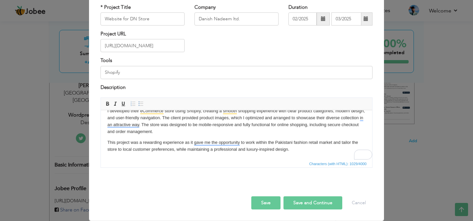
click at [273, 205] on button "Save" at bounding box center [266, 203] width 29 height 13
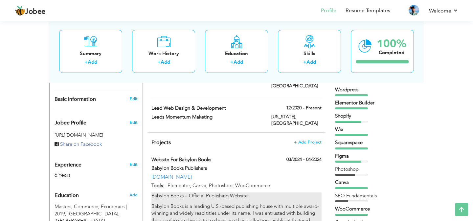
scroll to position [149, 0]
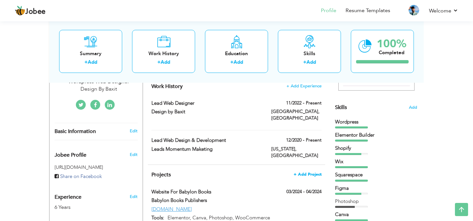
click at [309, 172] on span "+ Add Project" at bounding box center [308, 174] width 28 height 5
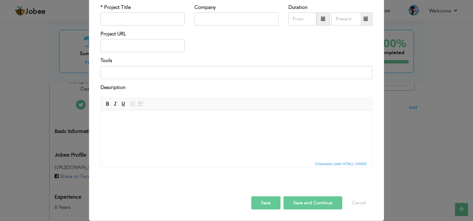
scroll to position [0, 0]
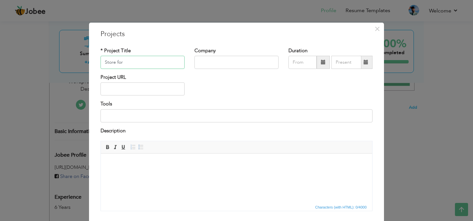
paste input "usetabeauty"
click at [157, 64] on input "Store for Luseta Beauty" at bounding box center [143, 62] width 84 height 13
click at [161, 63] on input "Store for Luseta Beauty" at bounding box center [143, 62] width 84 height 13
drag, startPoint x: 161, startPoint y: 63, endPoint x: 125, endPoint y: 62, distance: 36.2
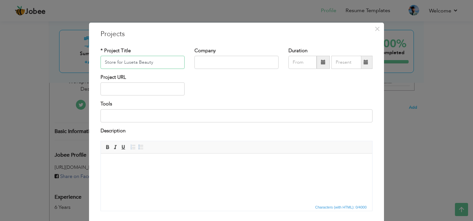
click at [125, 62] on input "Store for Luseta Beauty" at bounding box center [143, 62] width 84 height 13
type input "Store for Luseta Beauty"
click at [223, 59] on input "text" at bounding box center [237, 62] width 84 height 13
paste input "Luseta Beauty"
type input "Luseta Beauty"
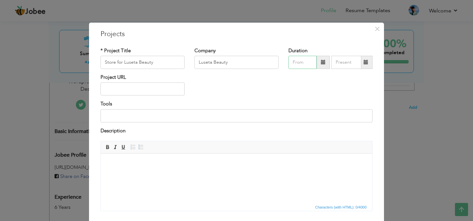
click at [302, 64] on input "text" at bounding box center [303, 62] width 28 height 13
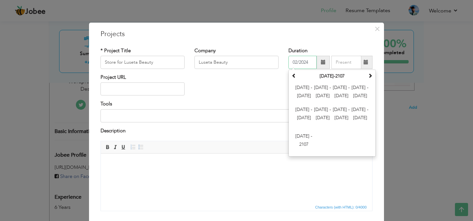
click at [296, 64] on input "02/2024" at bounding box center [303, 62] width 28 height 13
click at [298, 60] on input "02/2024" at bounding box center [303, 62] width 28 height 13
type input "07/2024"
click at [338, 64] on input "text" at bounding box center [347, 62] width 30 height 13
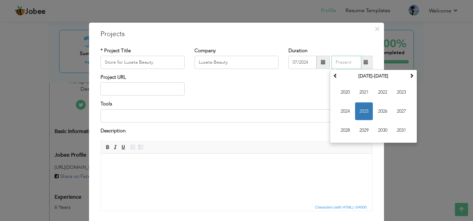
click at [348, 63] on input "text" at bounding box center [347, 62] width 30 height 13
click at [341, 64] on input "06/2024" at bounding box center [347, 62] width 30 height 13
type input "09/2024"
click at [295, 93] on div "Project URL" at bounding box center [237, 87] width 282 height 27
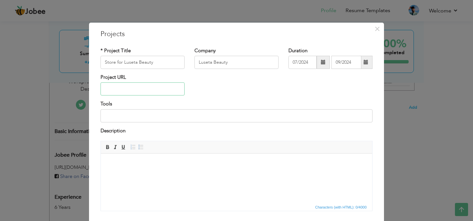
click at [141, 95] on input "text" at bounding box center [143, 89] width 84 height 13
click at [136, 95] on input "text" at bounding box center [143, 89] width 84 height 13
click at [142, 93] on input "text" at bounding box center [143, 89] width 84 height 13
paste input "https://lusetabeauty.com/"
type input "[URL][DOMAIN_NAME]"
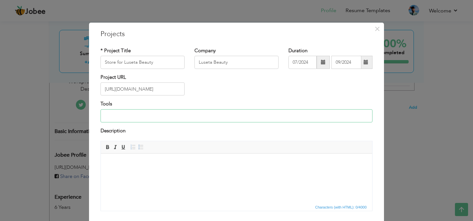
click at [154, 117] on input at bounding box center [237, 115] width 272 height 13
type input "Shopify, Canva, Adobe Photoshop"
click at [208, 129] on div "Description" at bounding box center [237, 132] width 272 height 9
click at [157, 163] on body at bounding box center [237, 163] width 258 height 7
click at [133, 163] on body "To enrich screen reader interactions, please activate Accessibility in Grammarl…" at bounding box center [237, 163] width 258 height 7
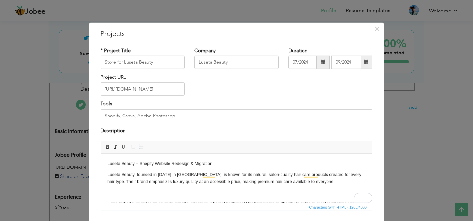
click at [205, 163] on p "Luseta Beauty – Shopify Website Redesign & Migration" at bounding box center [237, 163] width 258 height 7
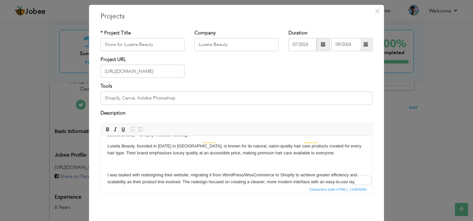
scroll to position [17, 0]
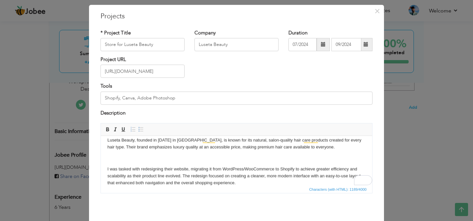
click at [109, 166] on p "I was tasked with redesigning their website, migrating it from WordPress/WooCom…" at bounding box center [237, 176] width 258 height 20
click at [110, 163] on body "Luseta Beauty – Shopify Website Redesign Luseta Beauty, founded in 2011 in Los …" at bounding box center [237, 189] width 258 height 126
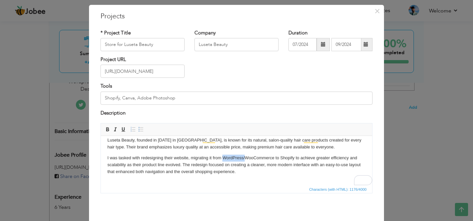
drag, startPoint x: 245, startPoint y: 158, endPoint x: 224, endPoint y: 159, distance: 21.1
click at [224, 159] on p "I was tasked with redesigning their website, migrating it from WordPress/WooCom…" at bounding box center [237, 165] width 258 height 20
drag, startPoint x: 222, startPoint y: 158, endPoint x: 193, endPoint y: 159, distance: 28.9
click at [193, 159] on p "I was tasked with redesigning their website, migrating it from WooCommerce to S…" at bounding box center [237, 165] width 258 height 20
drag, startPoint x: 190, startPoint y: 158, endPoint x: 214, endPoint y: 159, distance: 23.7
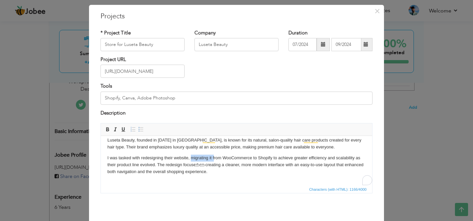
click at [214, 159] on p "I was tasked with redesigning their website, migrating it from WooCommerce to S…" at bounding box center [237, 165] width 258 height 20
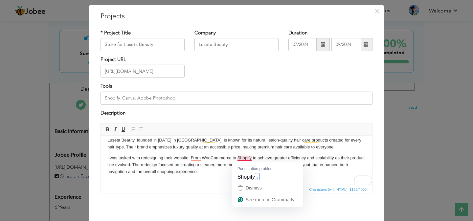
click at [252, 157] on p "I was tasked with redesigning their website, From WooCommerce to Shopify to ach…" at bounding box center [237, 165] width 258 height 20
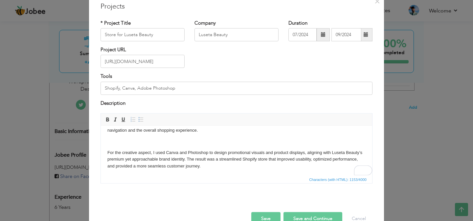
scroll to position [48, 0]
click at [115, 143] on p "To enrich screen reader interactions, please activate Accessibility in Grammarl…" at bounding box center [237, 141] width 258 height 7
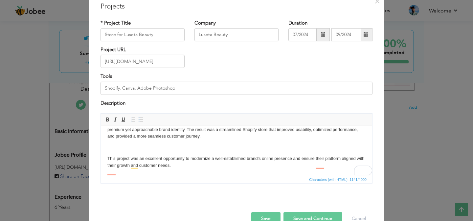
scroll to position [67, 0]
click at [113, 149] on p "To enrich screen reader interactions, please activate Accessibility in Grammarl…" at bounding box center [237, 147] width 258 height 7
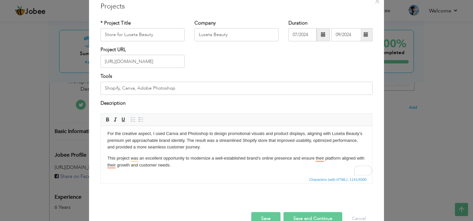
scroll to position [0, 0]
click at [197, 169] on html "Luseta Beauty – Shopify Website Redesign Luseta Beauty, founded in 2011 in Los …" at bounding box center [237, 123] width 272 height 106
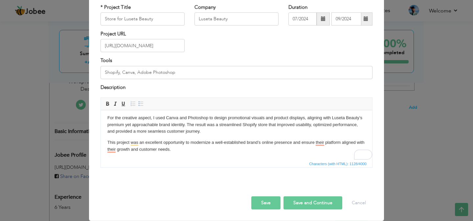
click at [277, 202] on button "Save" at bounding box center [266, 203] width 29 height 13
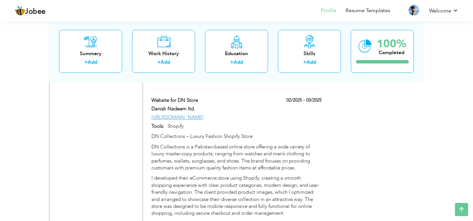
scroll to position [925, 0]
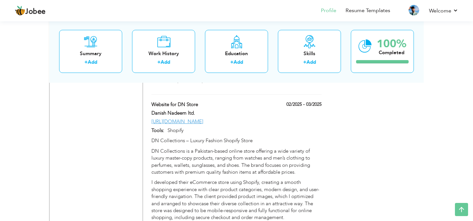
click at [293, 101] on label "02/2025 - 03/2025" at bounding box center [302, 104] width 40 height 7
type input "Website for DN Store"
type input "Danish Nadeem ltd."
type input "02/2025"
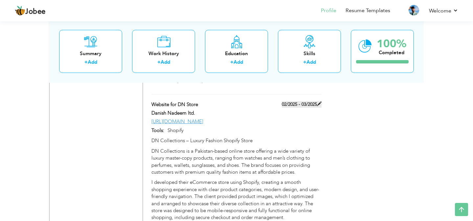
type input "03/2025"
type input "https://dnstore.pk/"
type input "Shopify"
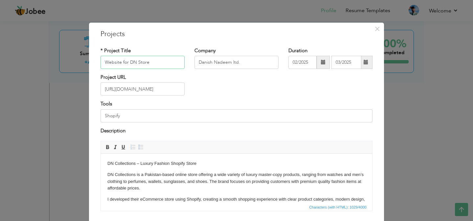
scroll to position [44, 0]
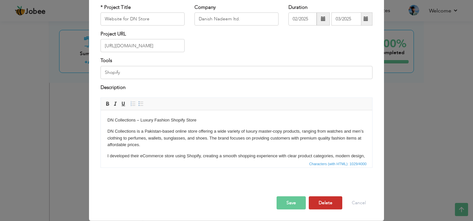
click at [323, 199] on button "Delete" at bounding box center [326, 203] width 34 height 13
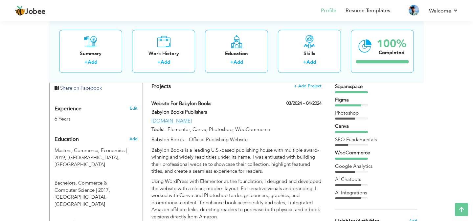
scroll to position [0, 0]
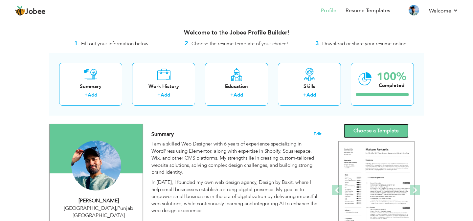
click at [391, 131] on link "Choose a Template" at bounding box center [376, 131] width 65 height 14
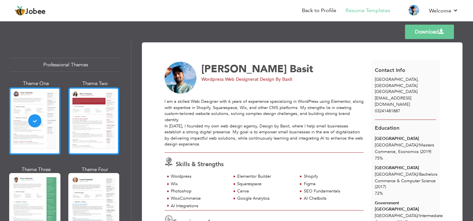
click at [92, 119] on div at bounding box center [93, 120] width 51 height 67
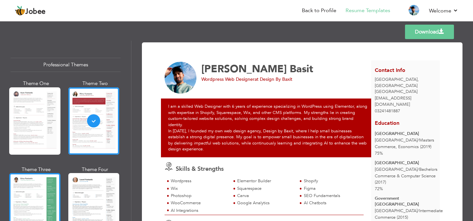
click at [32, 190] on div at bounding box center [34, 206] width 51 height 67
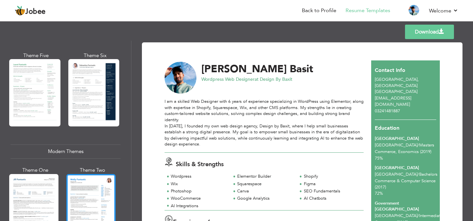
scroll to position [114, 0]
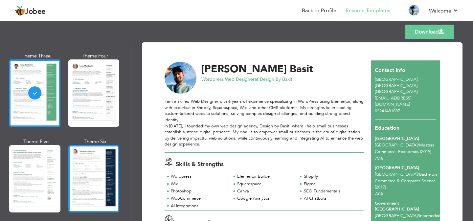
click at [87, 165] on div at bounding box center [93, 178] width 51 height 67
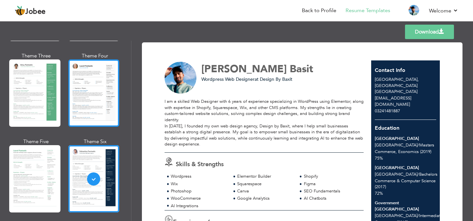
click at [104, 88] on div at bounding box center [93, 93] width 51 height 67
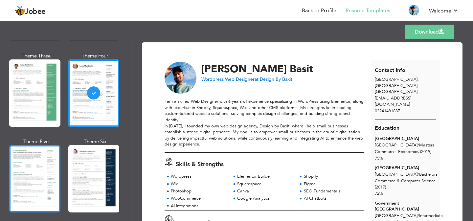
click at [46, 174] on div at bounding box center [34, 178] width 51 height 67
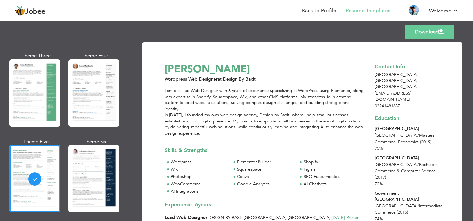
click at [87, 118] on div at bounding box center [93, 93] width 51 height 67
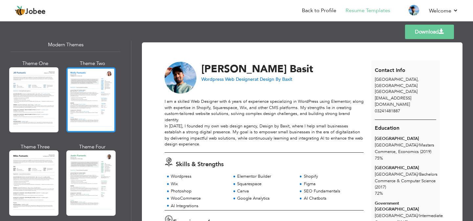
scroll to position [312, 0]
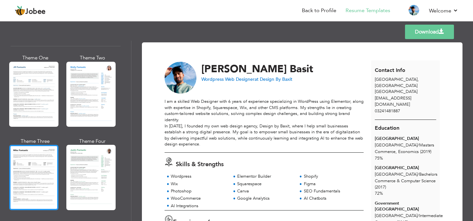
click at [53, 159] on div at bounding box center [33, 177] width 49 height 65
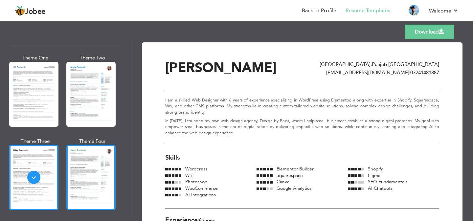
click at [81, 158] on div at bounding box center [90, 177] width 49 height 65
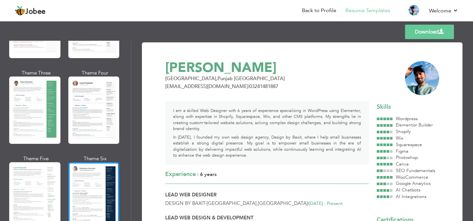
scroll to position [0, 0]
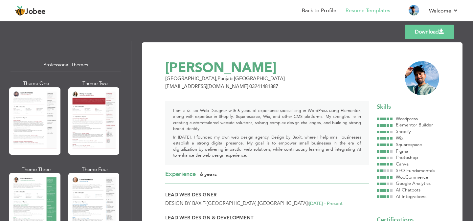
click at [72, 106] on div at bounding box center [93, 120] width 51 height 67
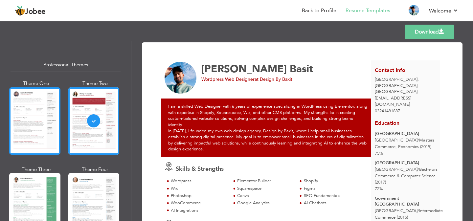
click at [50, 113] on div at bounding box center [34, 120] width 51 height 67
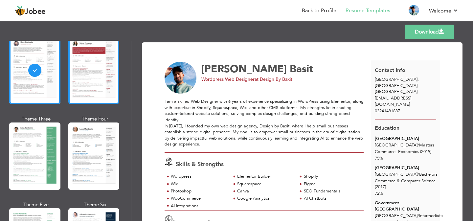
scroll to position [83, 0]
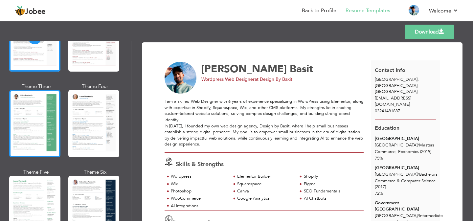
click at [44, 107] on div at bounding box center [34, 123] width 51 height 67
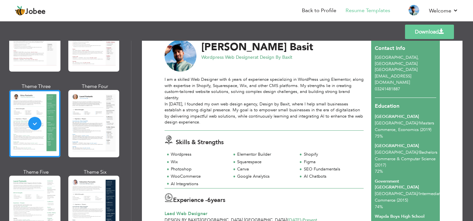
scroll to position [0, 0]
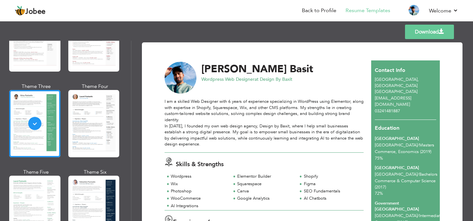
click at [442, 32] on span at bounding box center [441, 31] width 5 height 5
click at [293, 79] on span "at Design By Baxit" at bounding box center [274, 79] width 38 height 6
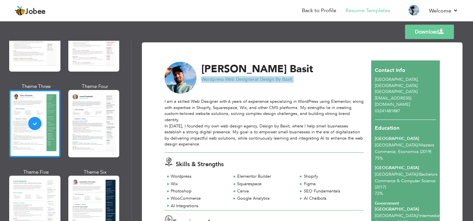
click at [273, 87] on div "[PERSON_NAME] Wordpress Web Designer at Design By Baxit" at bounding box center [268, 78] width 214 height 32
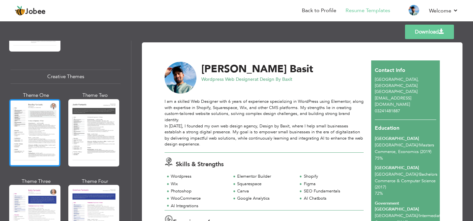
scroll to position [759, 0]
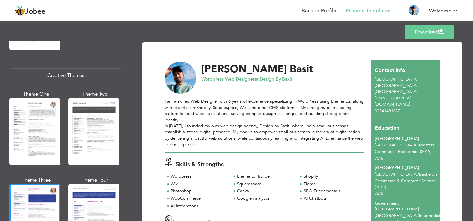
click at [36, 186] on div at bounding box center [34, 217] width 51 height 67
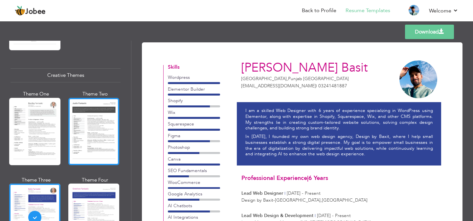
click at [86, 114] on div at bounding box center [93, 131] width 51 height 67
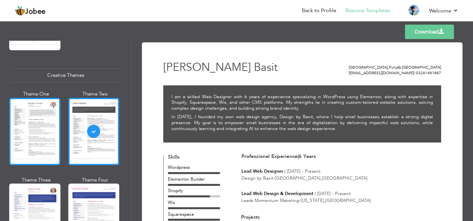
click at [32, 124] on div at bounding box center [34, 131] width 51 height 67
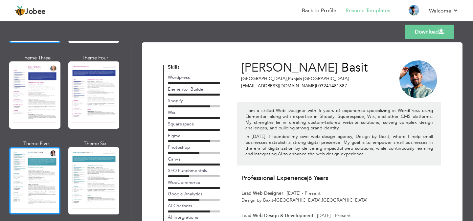
scroll to position [886, 0]
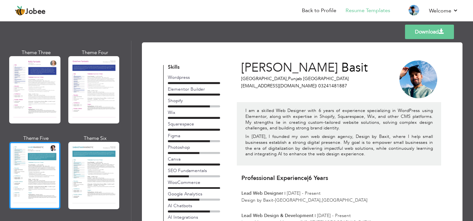
click at [41, 154] on div at bounding box center [34, 175] width 51 height 67
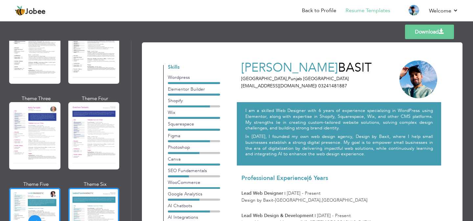
scroll to position [835, 0]
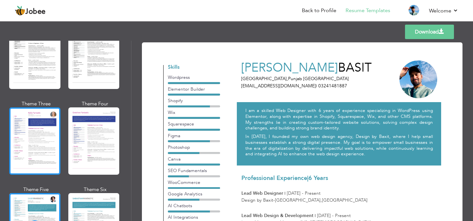
click at [51, 140] on div at bounding box center [34, 141] width 51 height 67
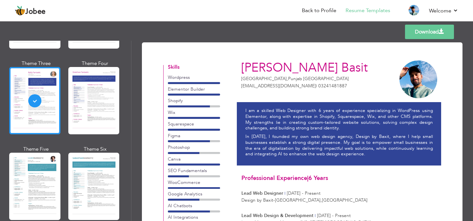
scroll to position [877, 0]
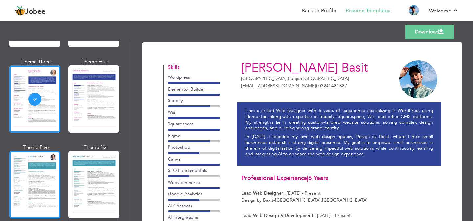
click at [32, 157] on div at bounding box center [34, 184] width 51 height 67
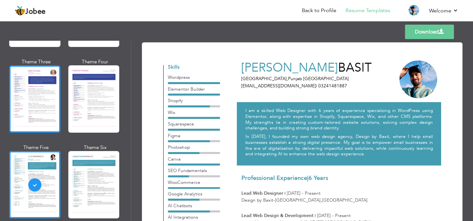
click at [42, 103] on div at bounding box center [34, 98] width 51 height 67
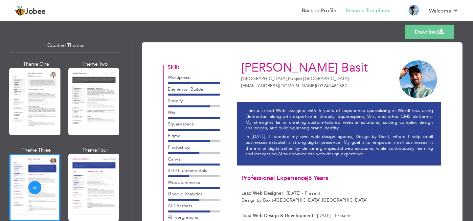
scroll to position [784, 0]
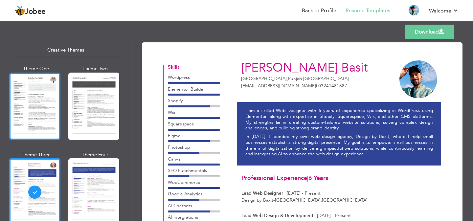
click at [41, 100] on div at bounding box center [34, 106] width 51 height 67
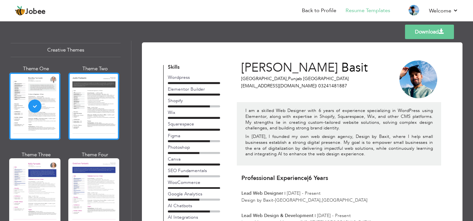
click at [73, 97] on div at bounding box center [93, 106] width 51 height 67
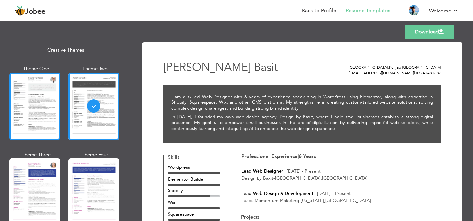
click at [45, 100] on div at bounding box center [34, 106] width 51 height 67
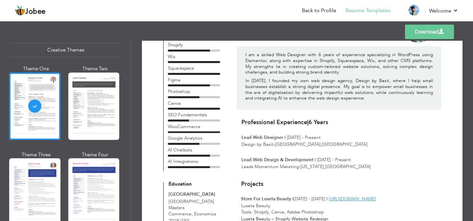
scroll to position [44, 0]
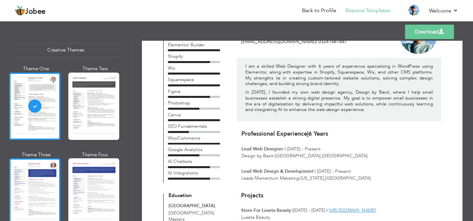
click at [40, 158] on div at bounding box center [34, 191] width 51 height 67
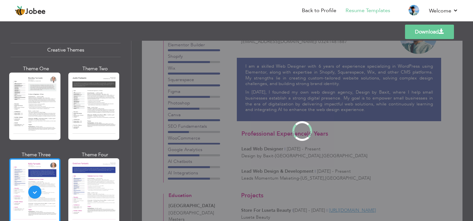
scroll to position [0, 0]
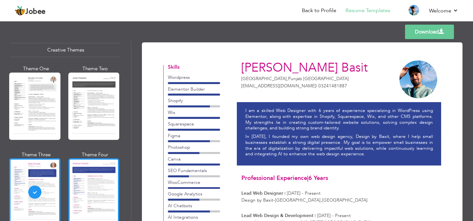
click at [78, 184] on div at bounding box center [93, 191] width 51 height 67
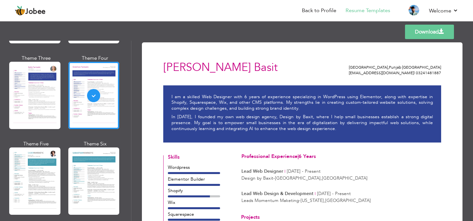
scroll to position [904, 0]
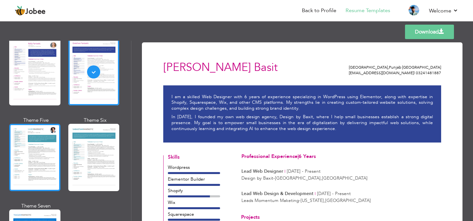
click at [47, 129] on div at bounding box center [34, 157] width 51 height 67
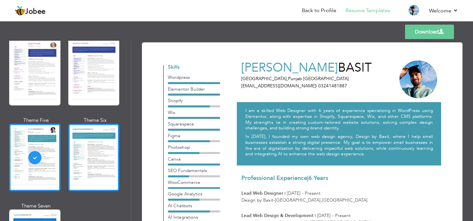
click at [88, 127] on div at bounding box center [93, 157] width 51 height 67
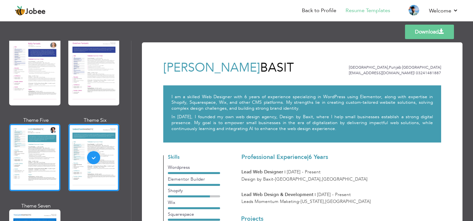
click at [51, 134] on div at bounding box center [34, 157] width 51 height 67
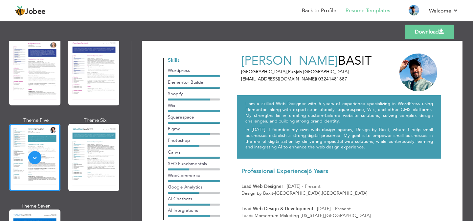
scroll to position [0, 0]
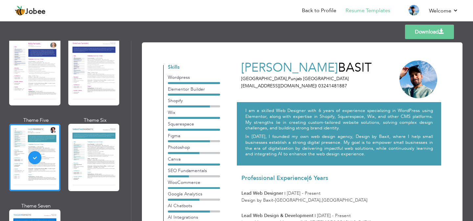
click at [421, 26] on link "Download" at bounding box center [429, 32] width 49 height 14
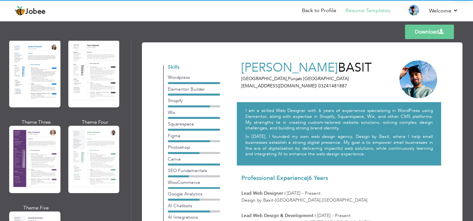
scroll to position [529, 0]
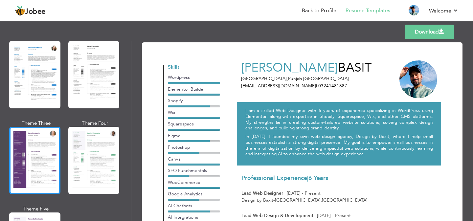
click at [32, 150] on div at bounding box center [34, 160] width 51 height 67
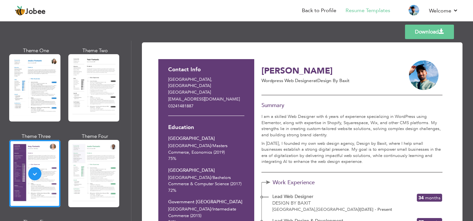
scroll to position [515, 0]
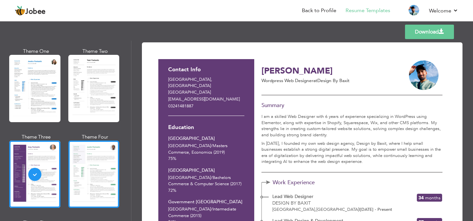
click at [84, 155] on div at bounding box center [93, 174] width 51 height 67
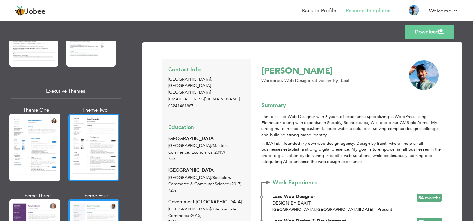
scroll to position [455, 0]
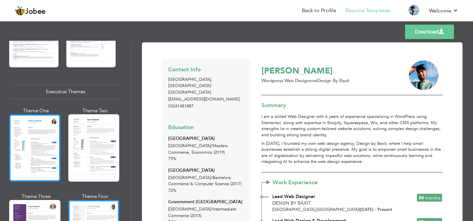
click at [36, 135] on div at bounding box center [34, 147] width 51 height 67
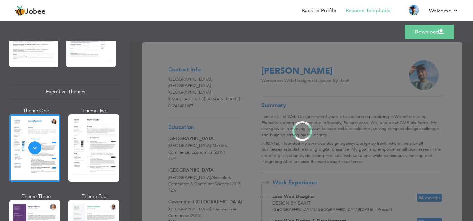
scroll to position [455, 0]
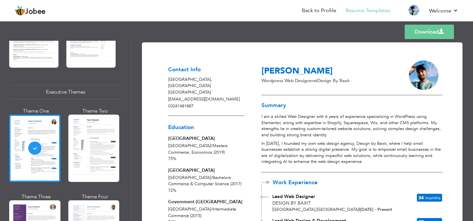
click at [83, 140] on div at bounding box center [93, 148] width 51 height 67
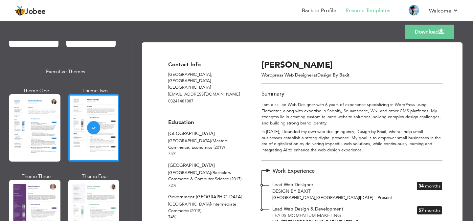
scroll to position [476, 0]
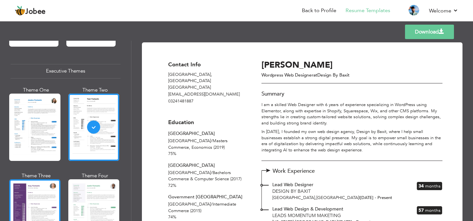
click at [45, 196] on div at bounding box center [34, 213] width 51 height 67
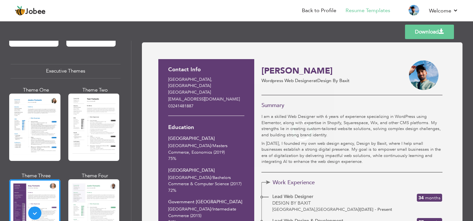
click at [87, 197] on div at bounding box center [93, 213] width 51 height 67
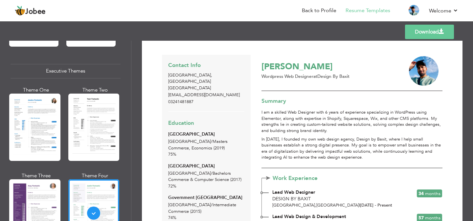
scroll to position [0, 0]
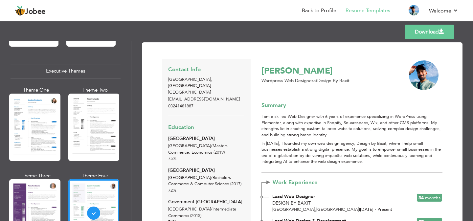
click at [426, 34] on link "Download" at bounding box center [429, 32] width 49 height 14
